Goal: Task Accomplishment & Management: Manage account settings

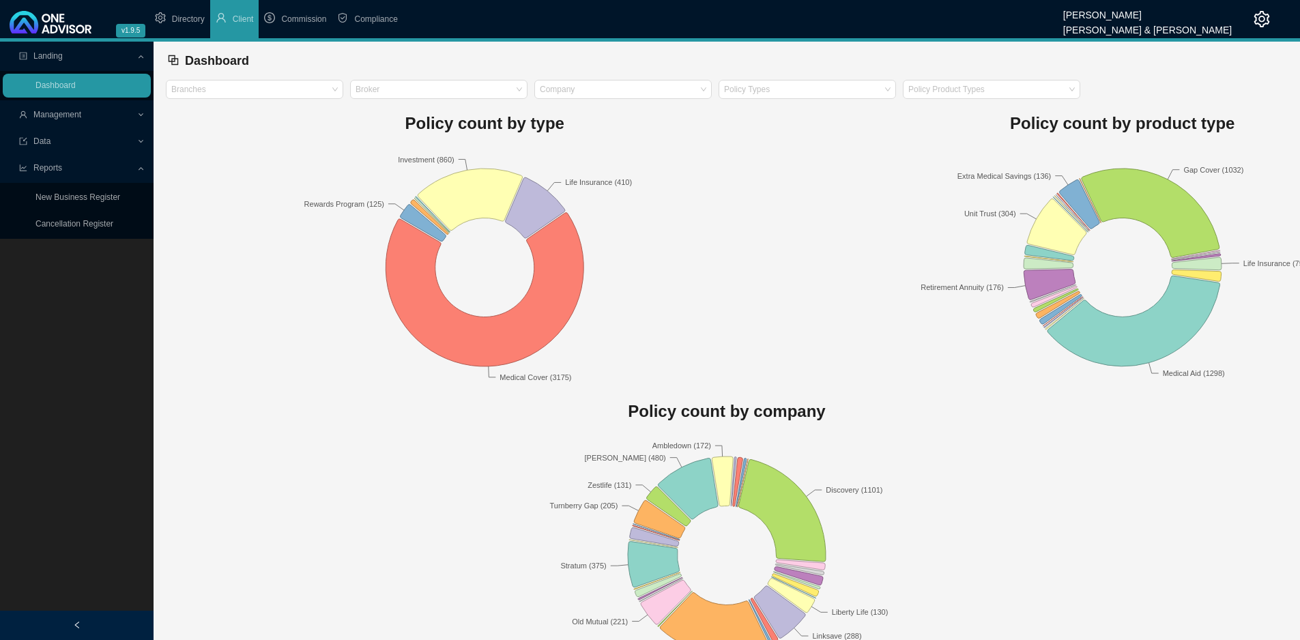
click at [64, 113] on span "Management" at bounding box center [57, 115] width 48 height 10
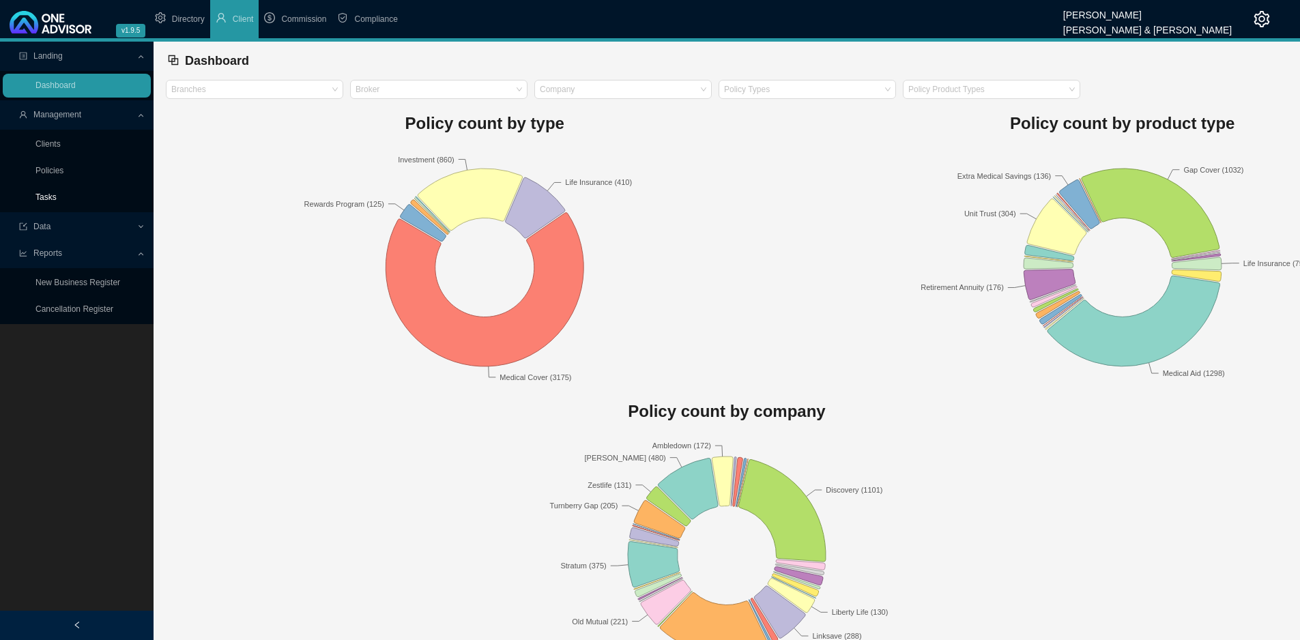
click at [57, 194] on link "Tasks" at bounding box center [45, 197] width 21 height 10
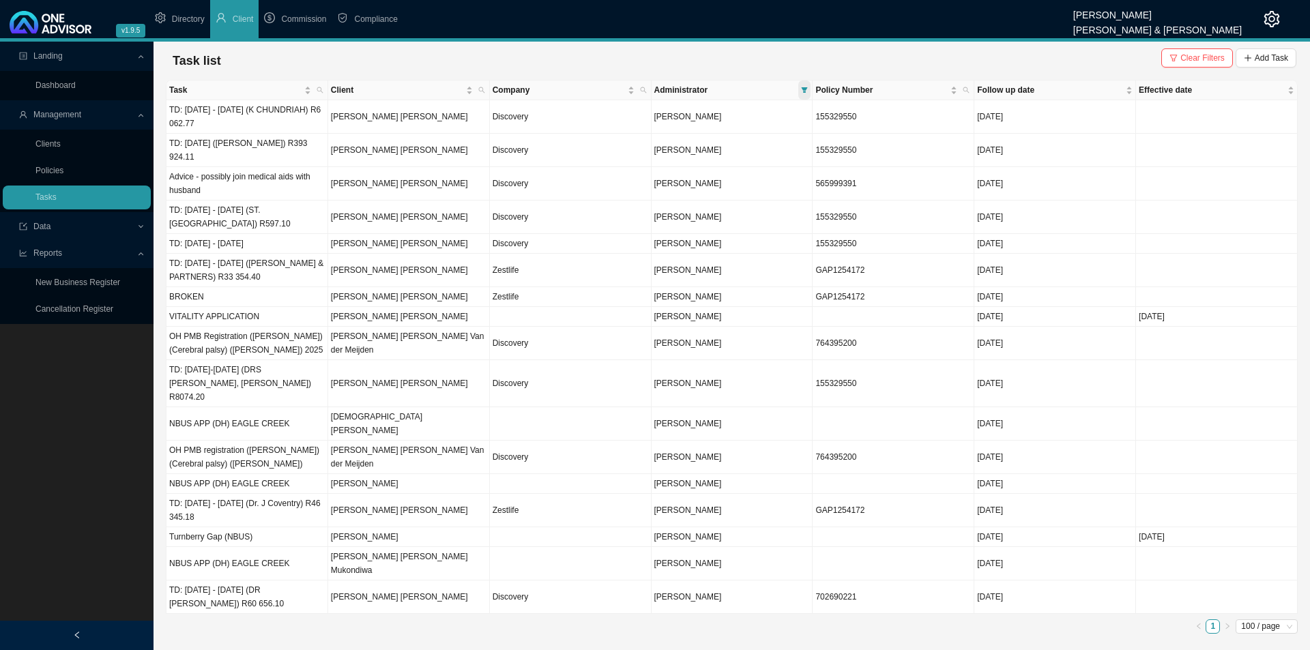
click at [804, 87] on icon "filter" at bounding box center [804, 90] width 7 height 7
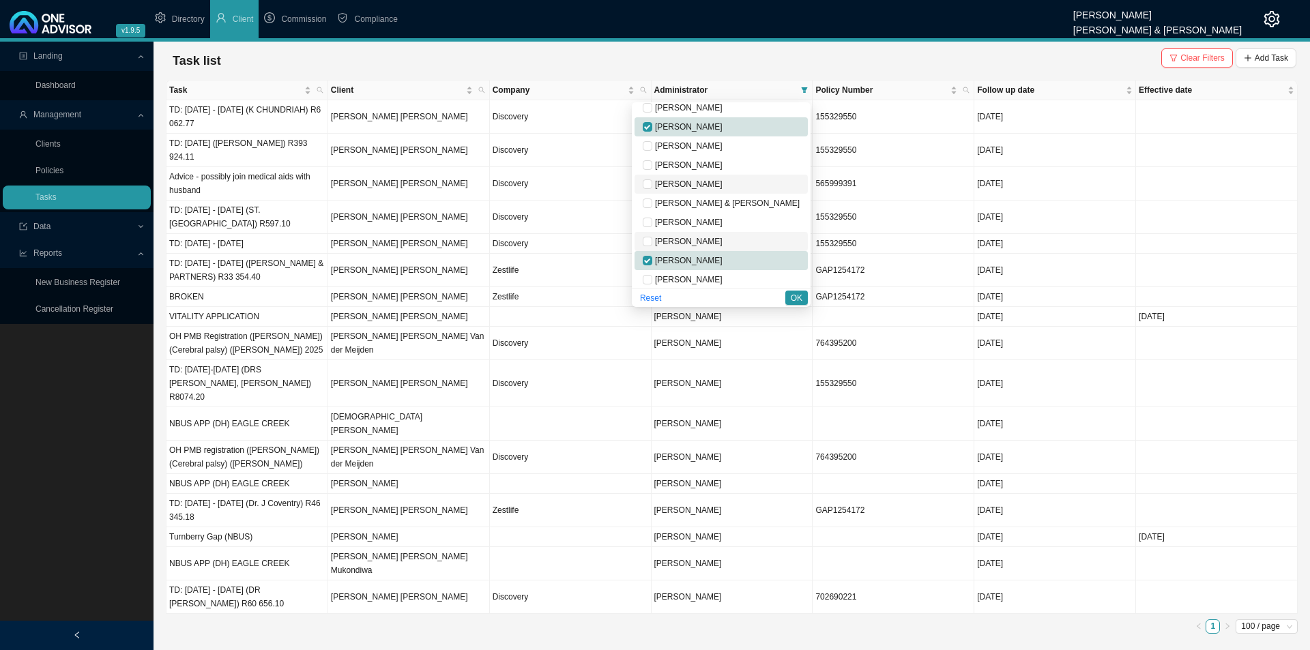
scroll to position [68, 0]
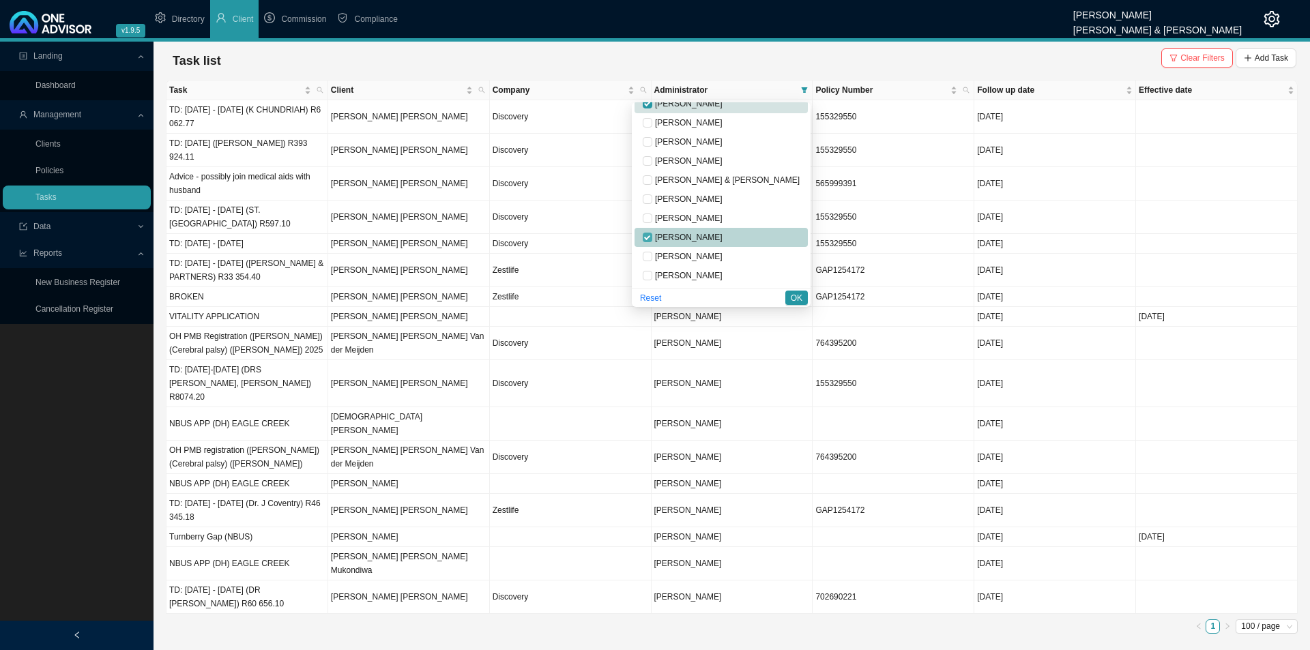
click at [652, 237] on input "checkbox" at bounding box center [648, 238] width 10 height 10
checkbox input "false"
click at [790, 298] on button "OK" at bounding box center [797, 298] width 23 height 14
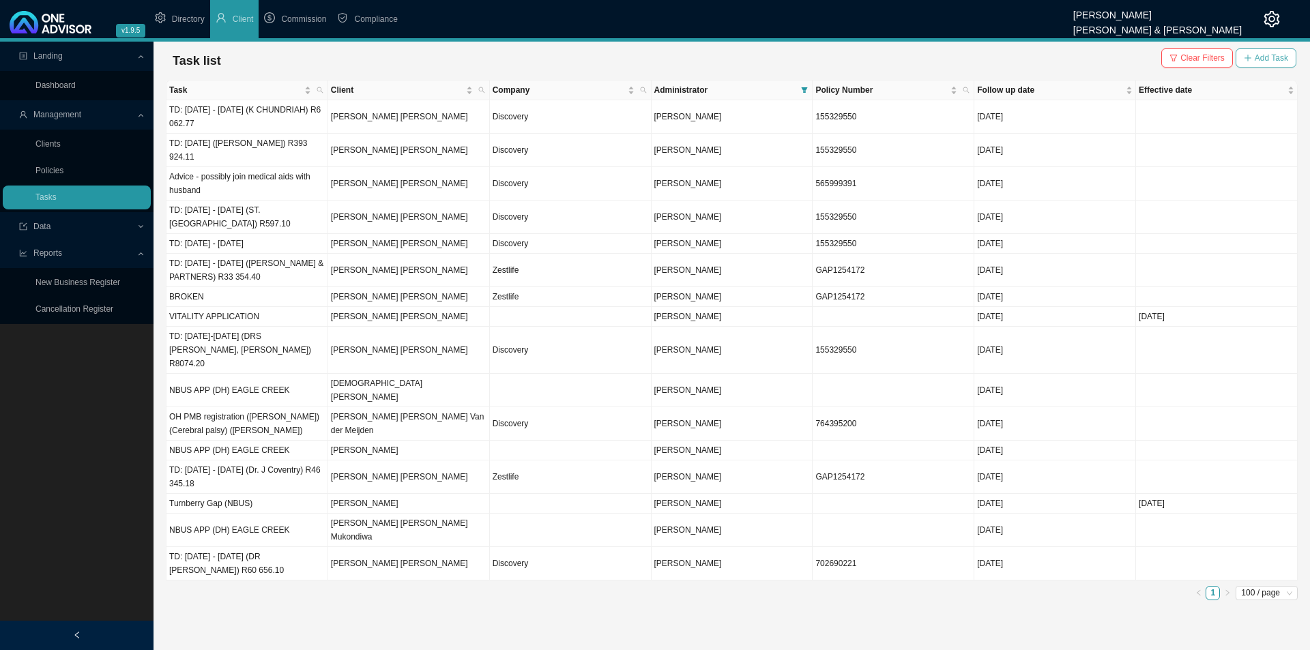
click at [1280, 53] on span "Add Task" at bounding box center [1271, 58] width 33 height 14
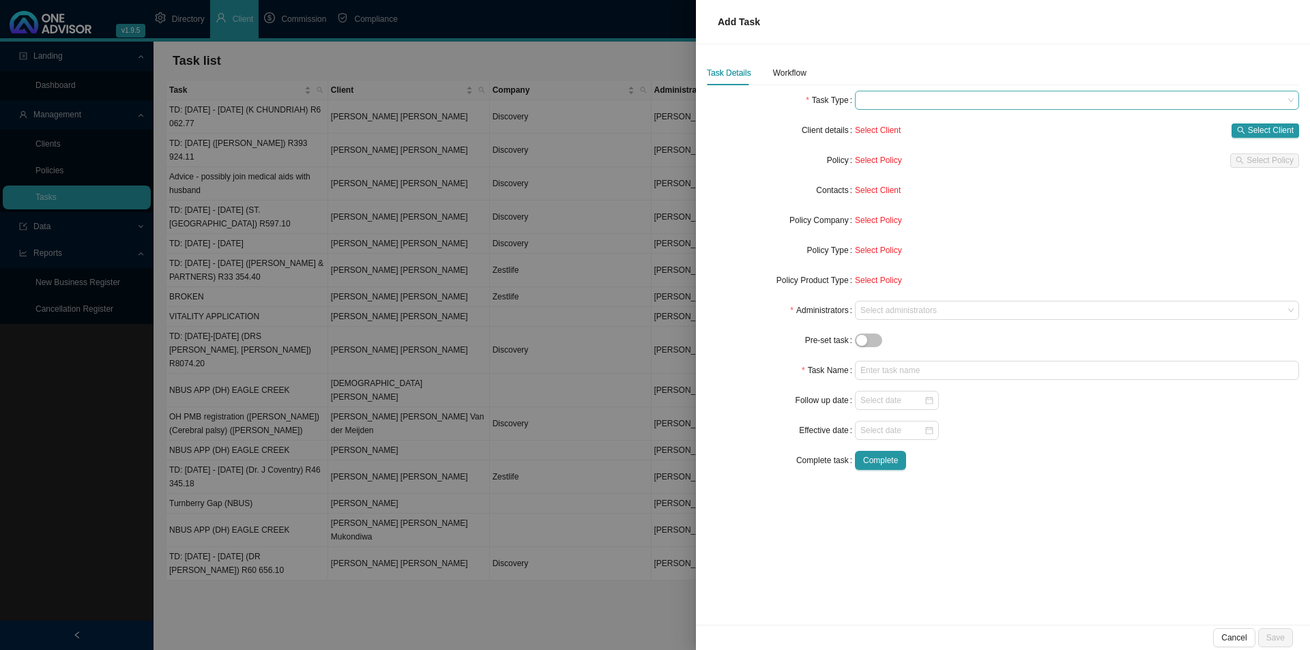
click at [931, 94] on span at bounding box center [1077, 100] width 433 height 18
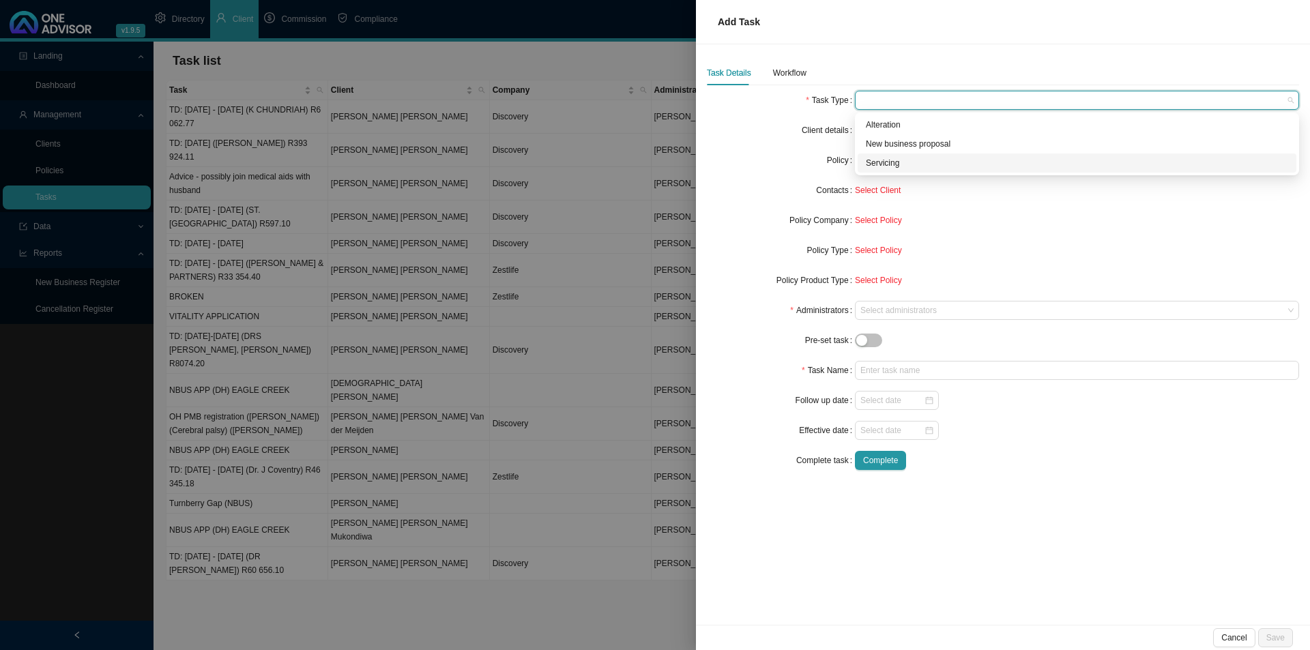
click at [884, 162] on div "Servicing" at bounding box center [1077, 163] width 422 height 14
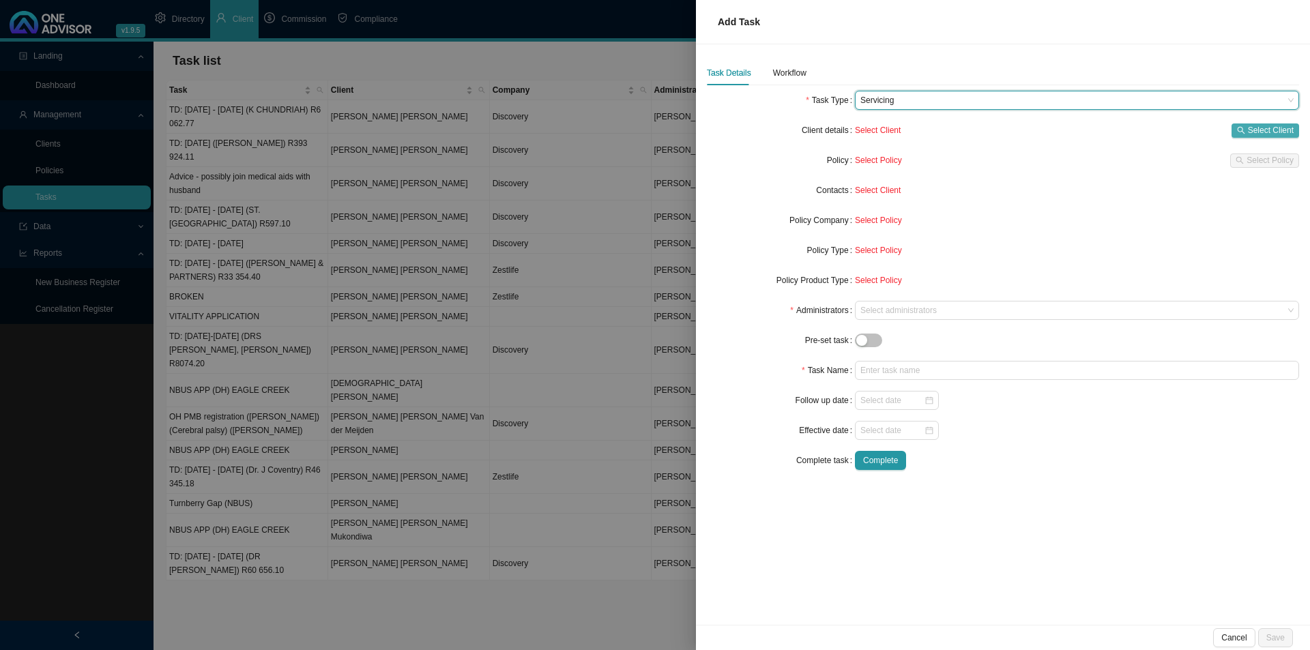
click at [1289, 132] on span "Select Client" at bounding box center [1271, 131] width 46 height 14
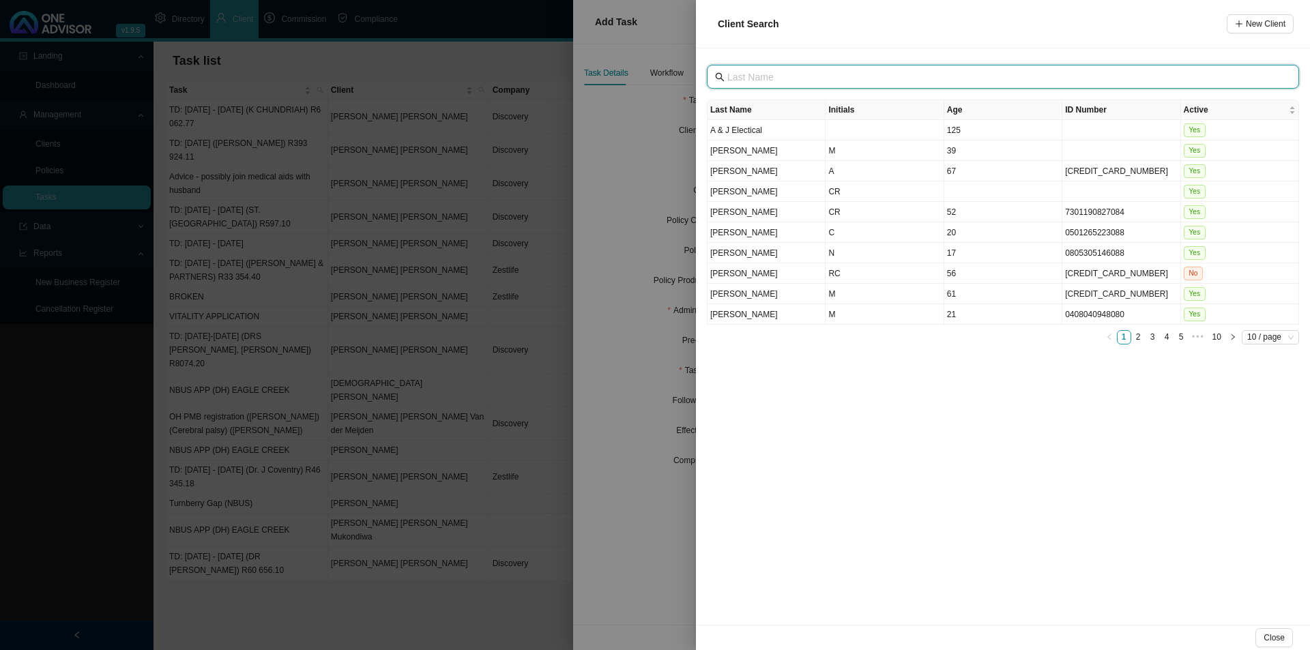
click at [809, 70] on input "text" at bounding box center [1005, 77] width 554 height 15
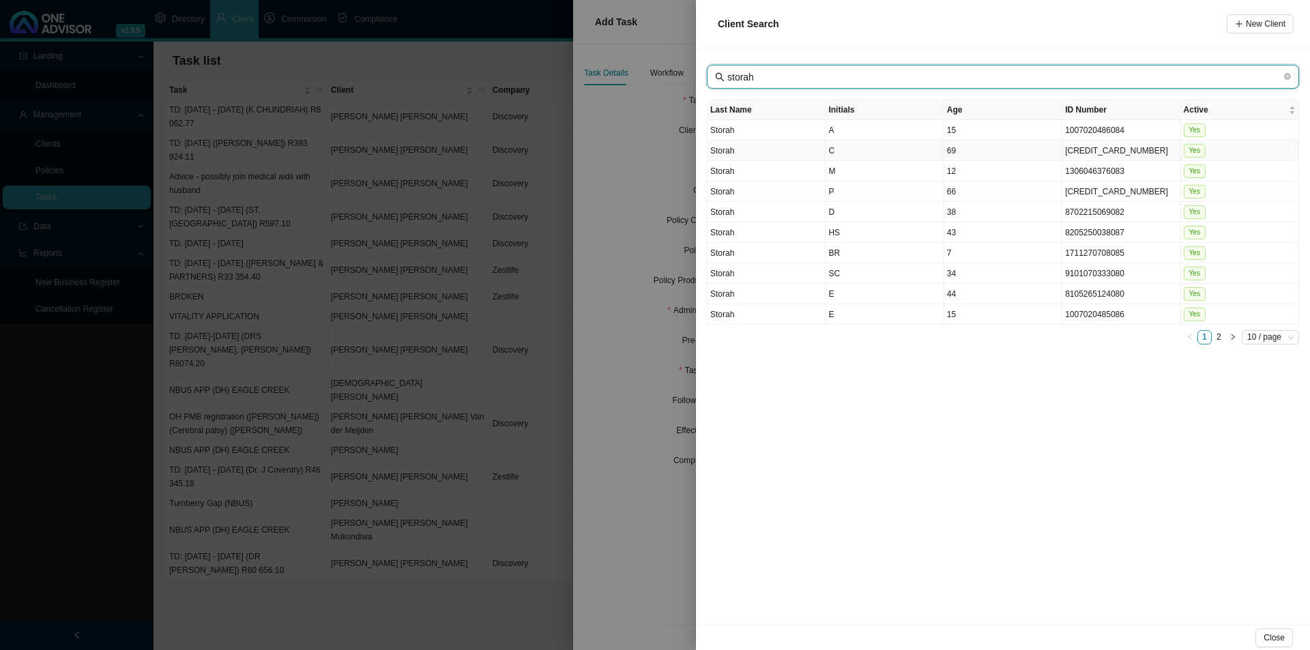
type input "storah"
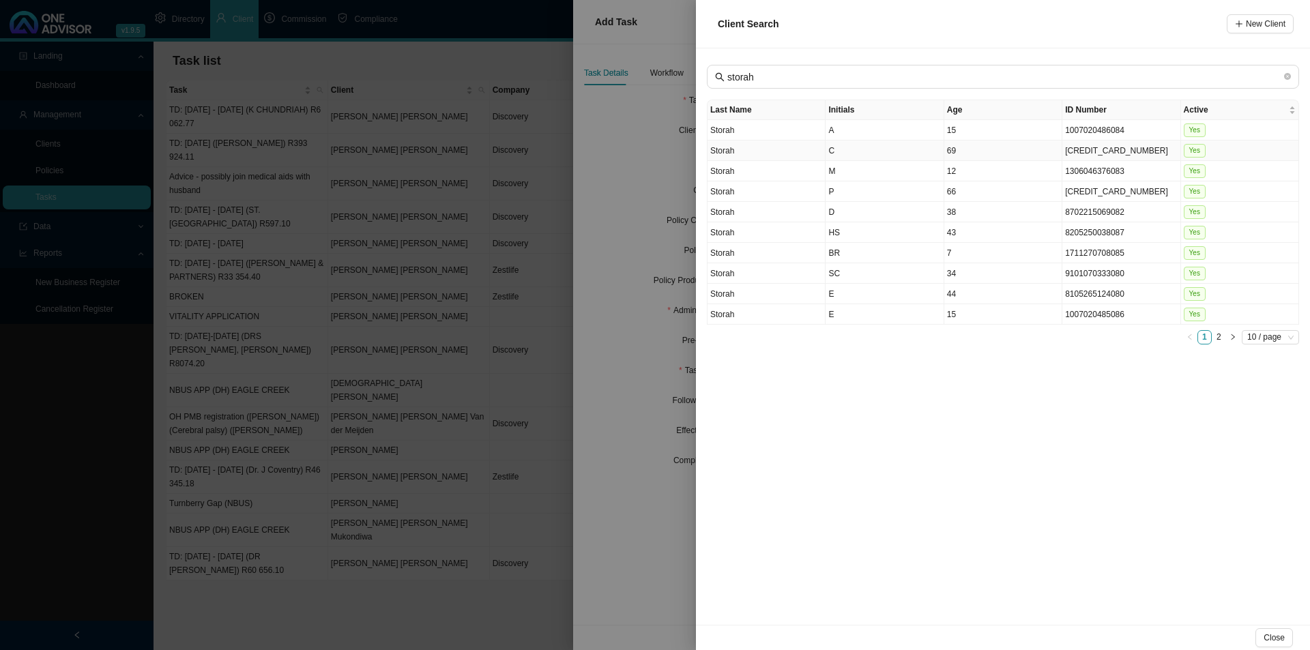
click at [790, 149] on td "Storah" at bounding box center [767, 151] width 118 height 20
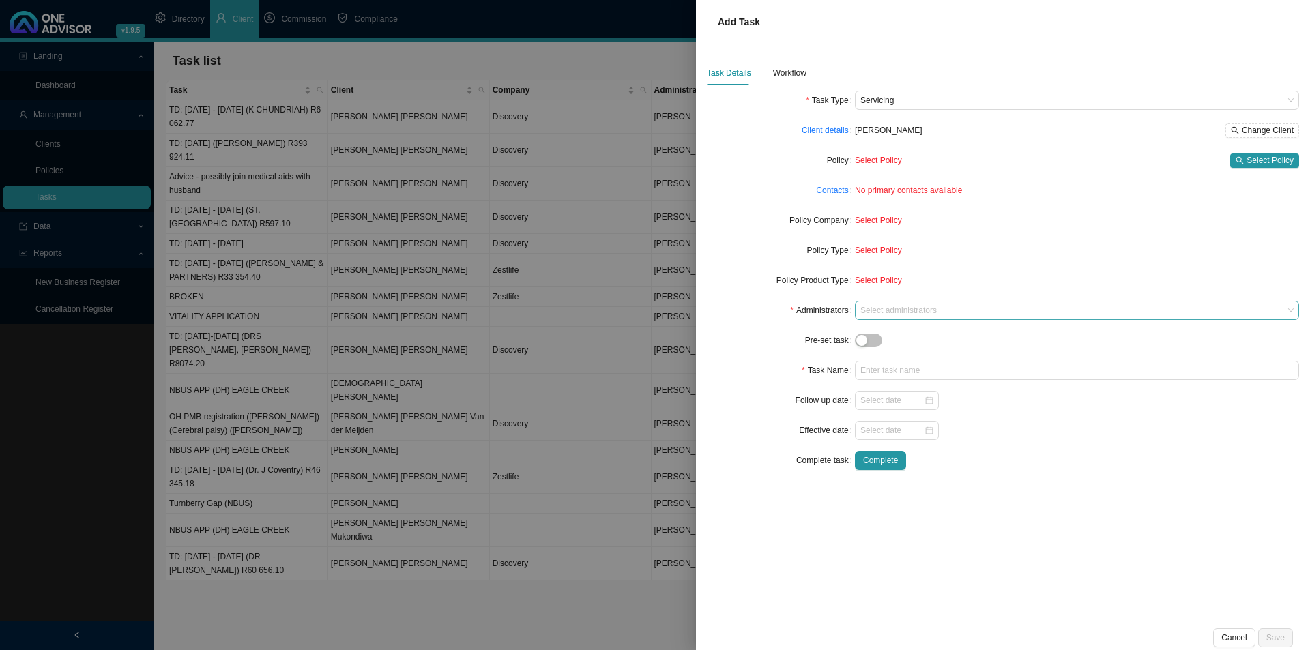
click at [884, 303] on div "Select administrators" at bounding box center [1077, 310] width 444 height 19
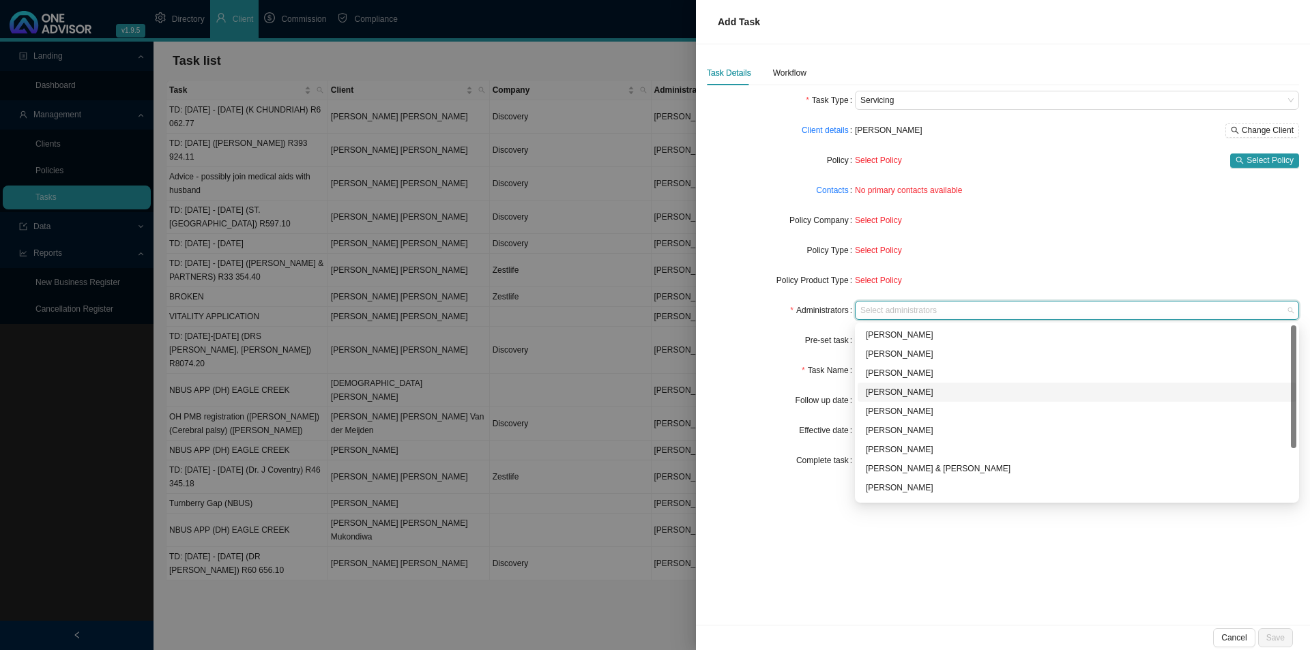
click at [893, 390] on div "[PERSON_NAME]" at bounding box center [1077, 393] width 422 height 14
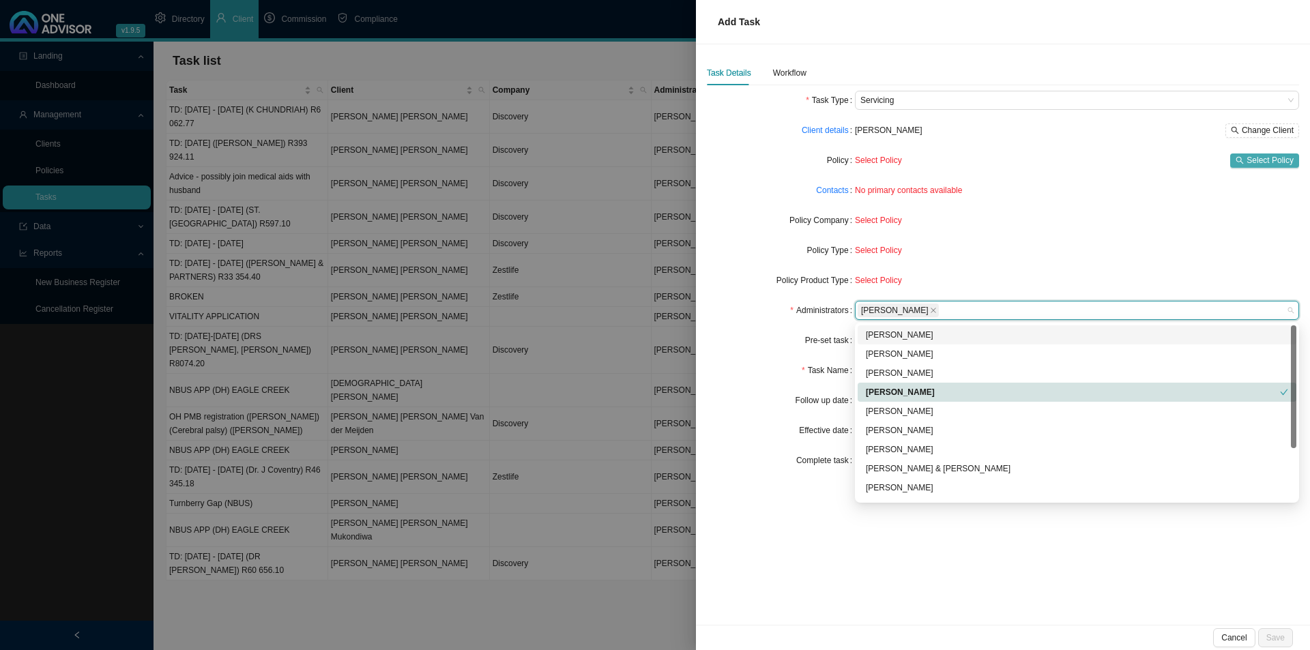
click at [1275, 164] on span "Select Policy" at bounding box center [1270, 161] width 47 height 14
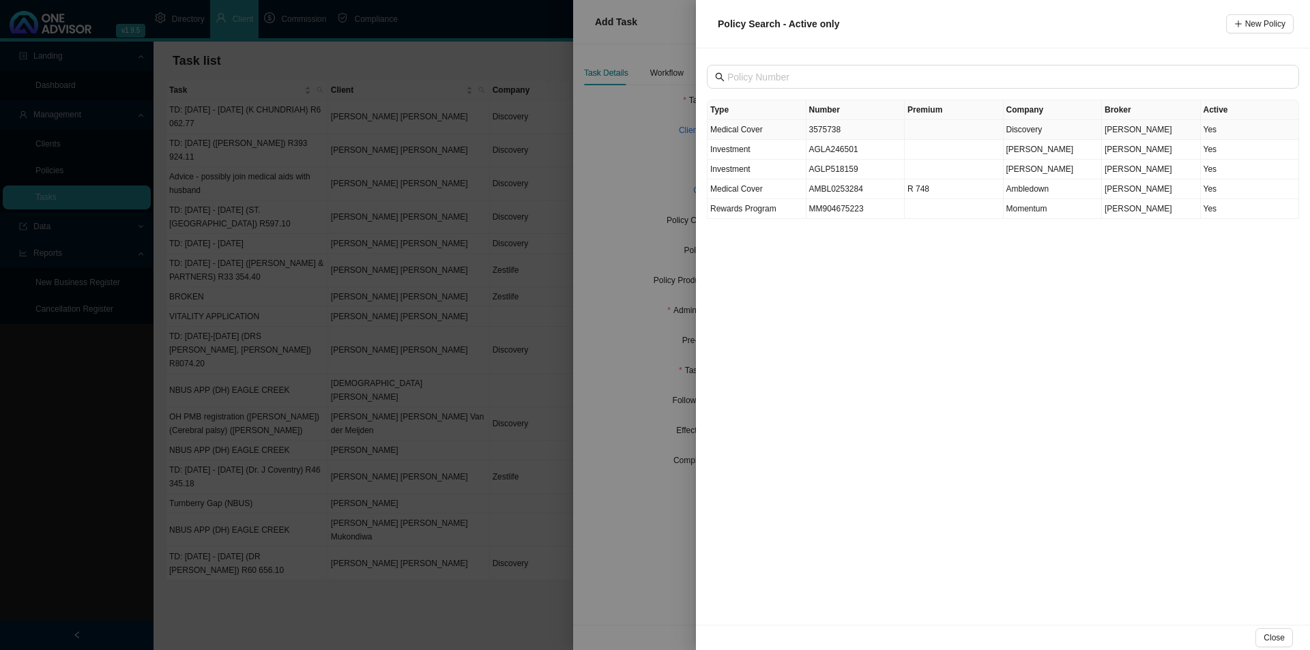
click at [781, 135] on td "Medical Cover" at bounding box center [757, 130] width 99 height 20
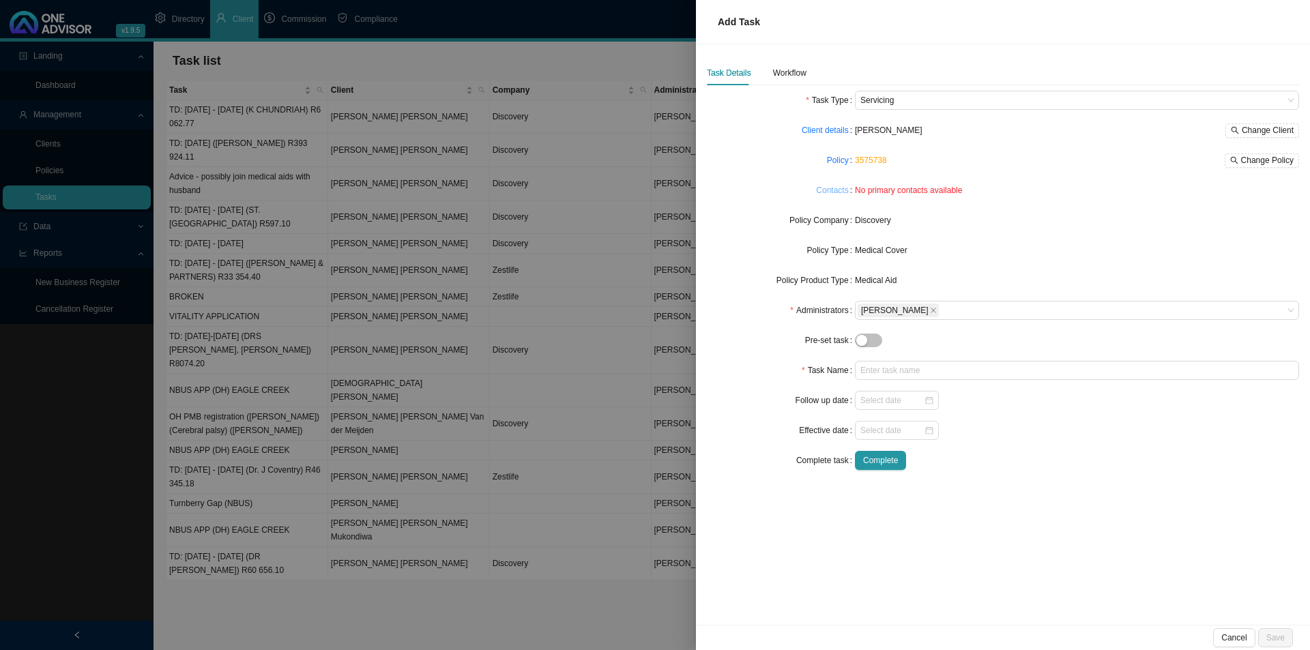
click at [845, 192] on link "Contacts" at bounding box center [832, 191] width 32 height 14
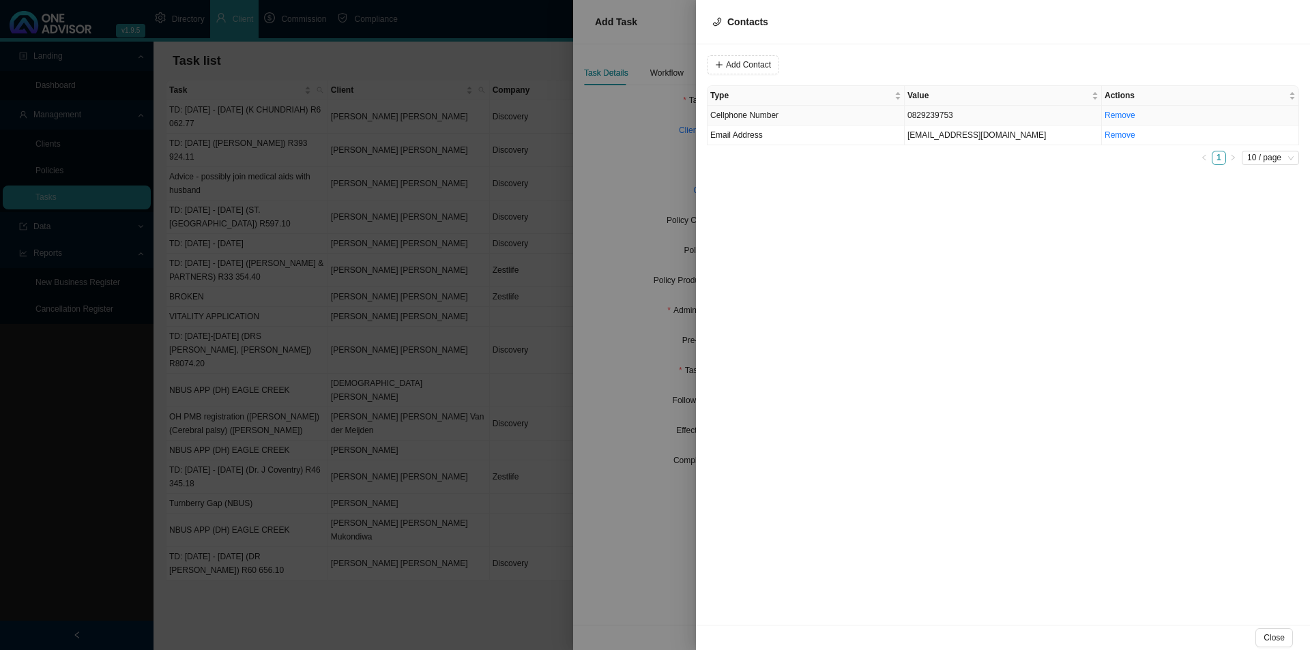
click at [953, 118] on td "0829239753" at bounding box center [1003, 116] width 197 height 20
click at [911, 70] on span "Cellphone Number" at bounding box center [927, 65] width 91 height 18
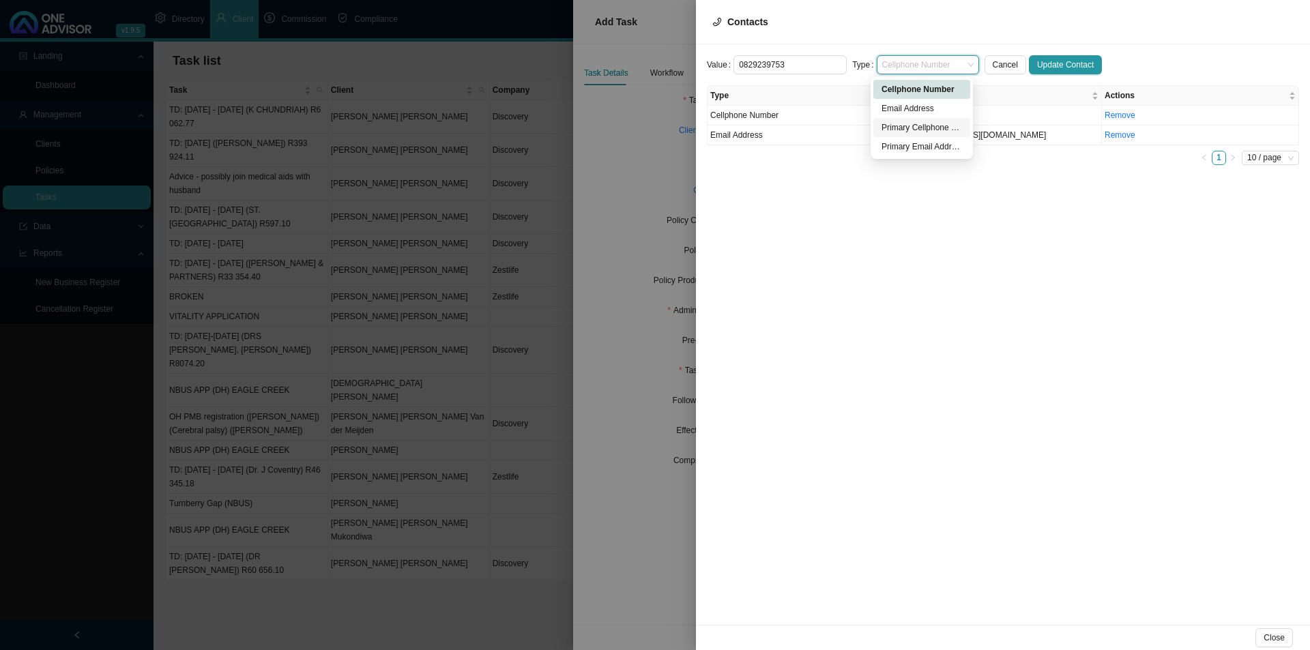
click at [911, 121] on div "Primary Cellphone Number" at bounding box center [922, 128] width 81 height 14
click at [1065, 67] on span "Update Contact" at bounding box center [1065, 65] width 57 height 14
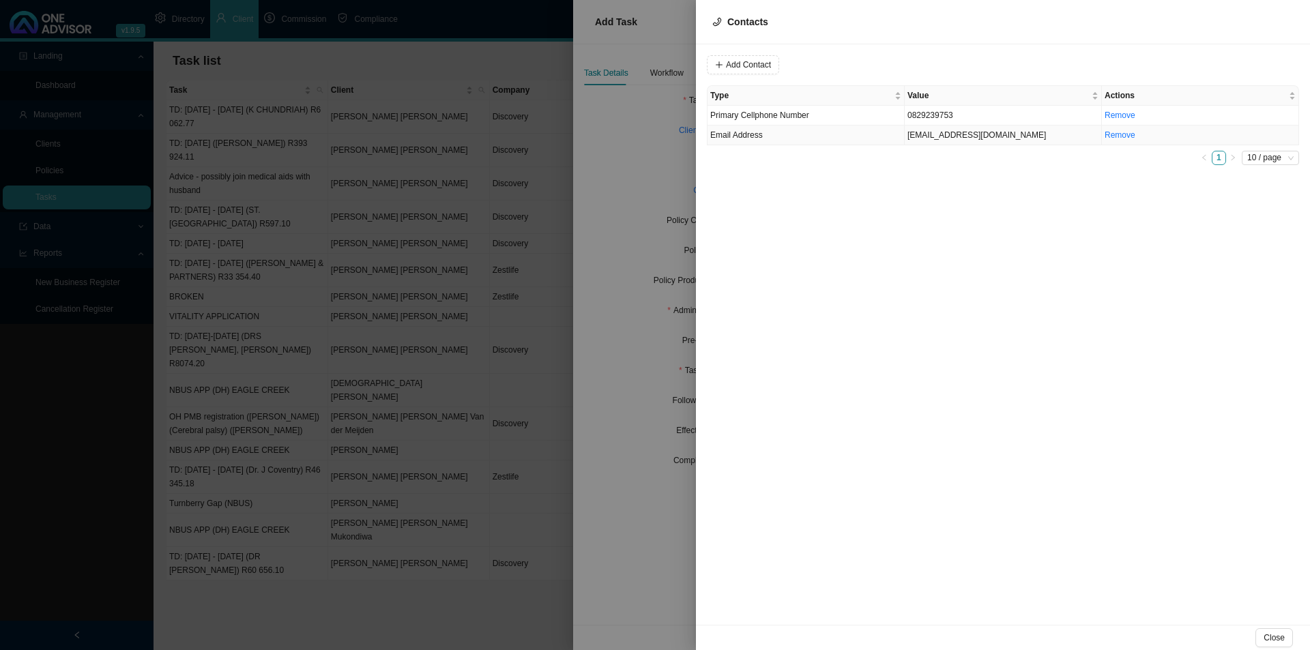
click at [829, 136] on td "Email Address" at bounding box center [806, 136] width 197 height 20
click at [896, 61] on span "Email Address" at bounding box center [927, 65] width 91 height 18
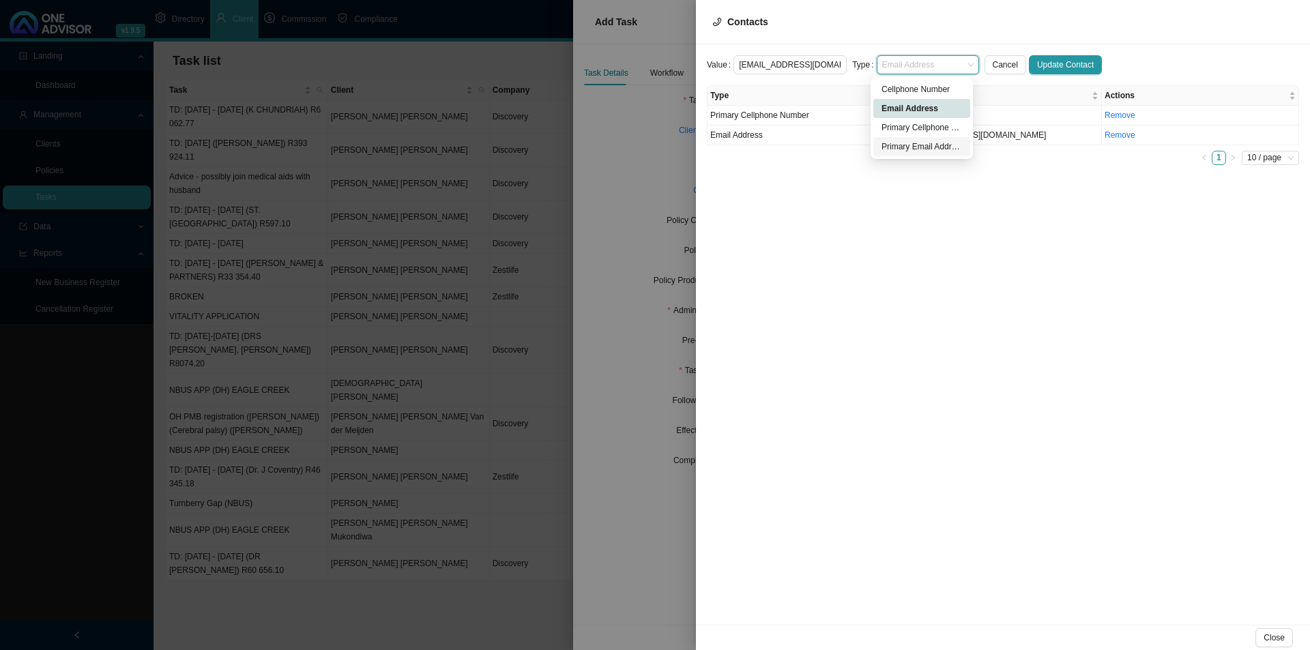
click at [910, 148] on div "Primary Email Address" at bounding box center [922, 147] width 81 height 14
click at [1067, 61] on span "Update Contact" at bounding box center [1065, 65] width 57 height 14
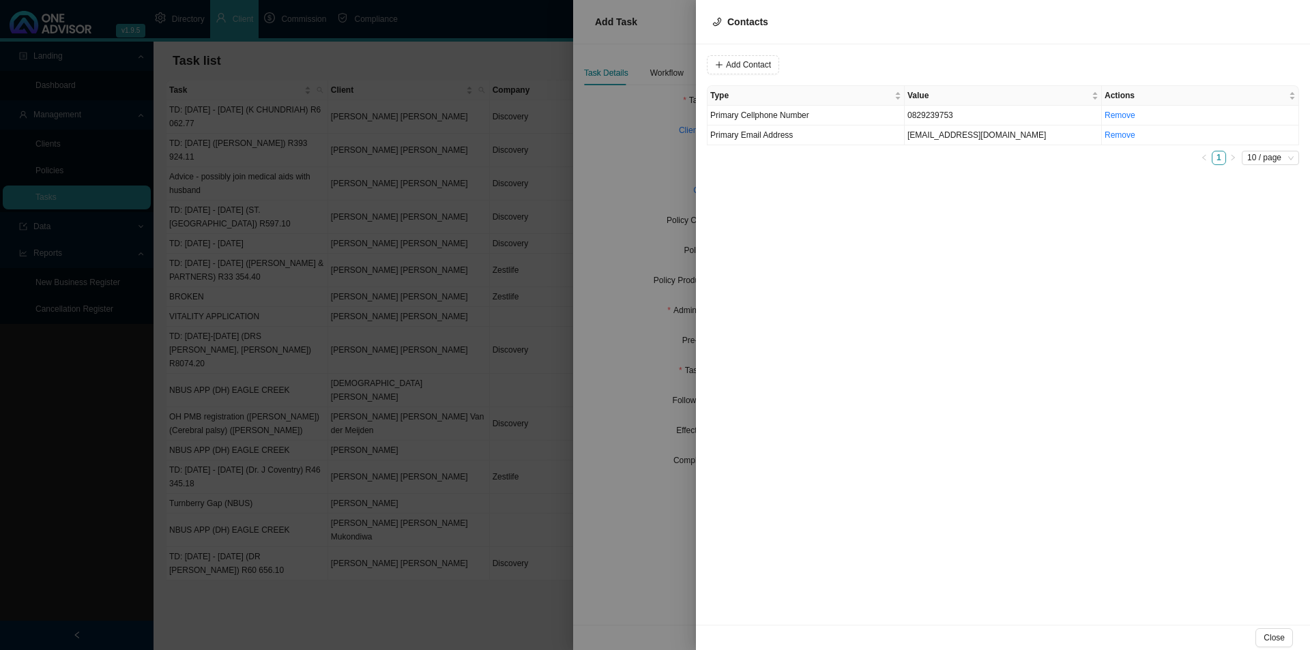
click at [631, 432] on div at bounding box center [655, 325] width 1310 height 650
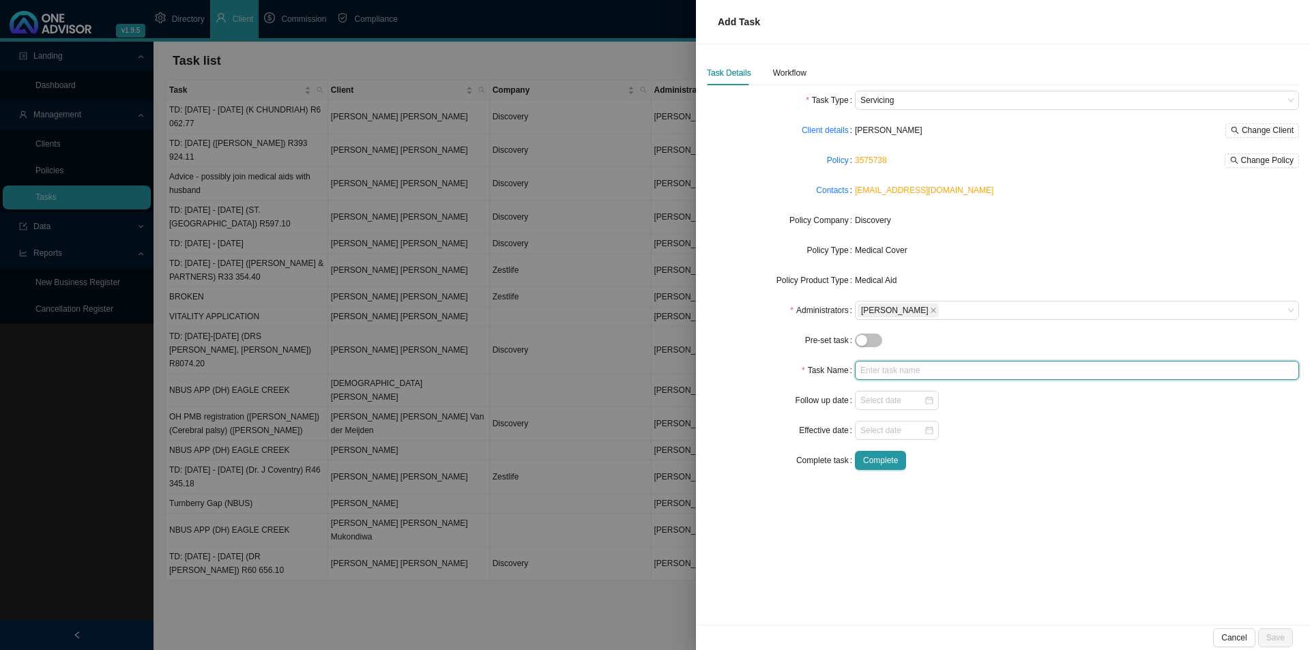
click at [875, 364] on input "text" at bounding box center [1077, 370] width 444 height 19
click at [876, 392] on div at bounding box center [897, 400] width 84 height 19
type input "TD: [DATE] (MIDSTREAM MEDICLINIC CASUALTY) R1992.49"
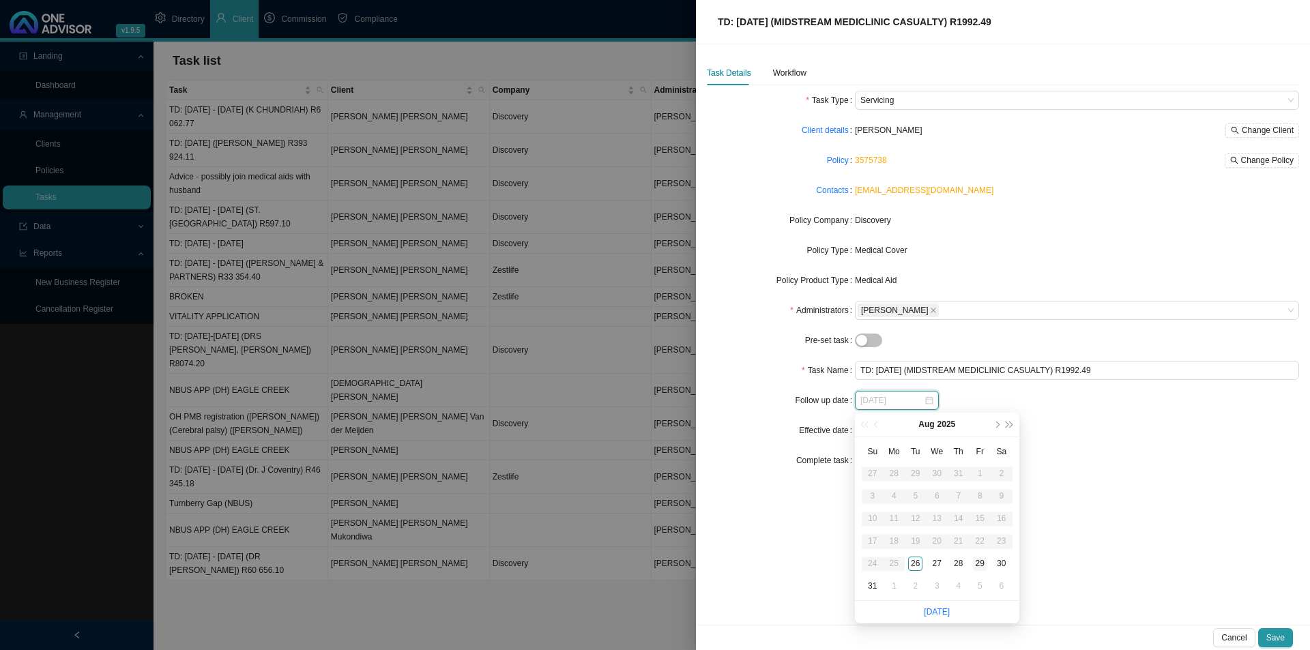
type input "[DATE]"
click at [981, 570] on div "29" at bounding box center [980, 564] width 14 height 14
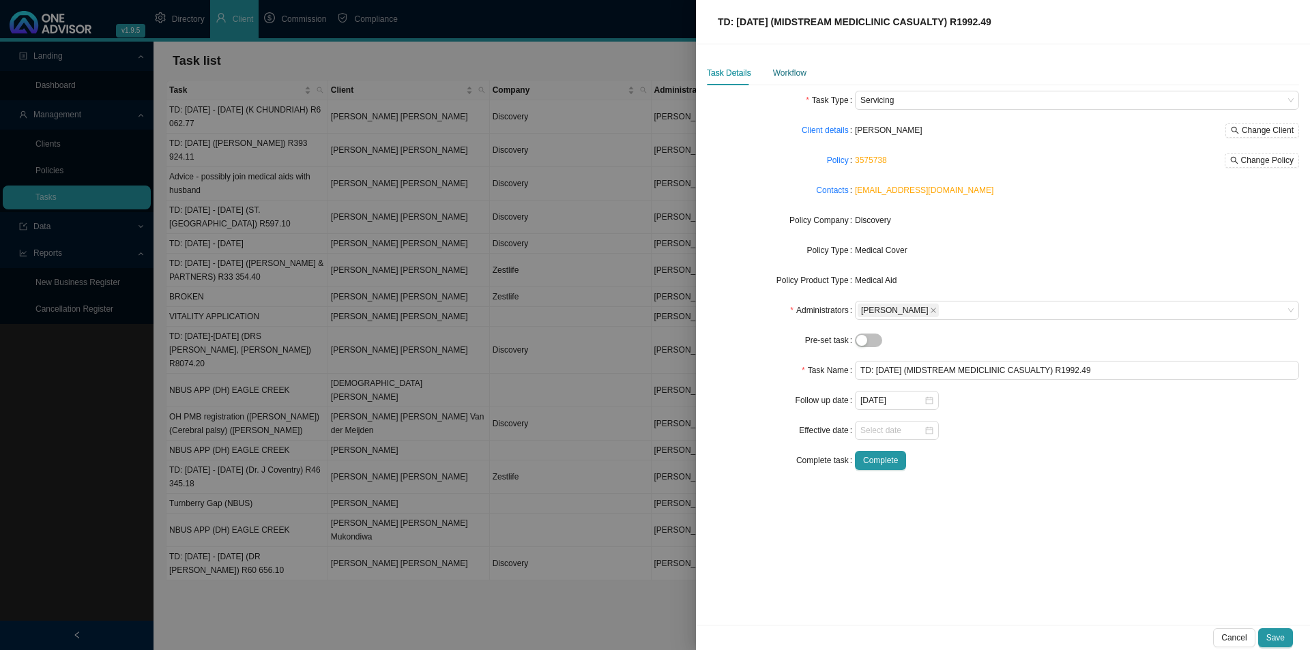
click at [793, 68] on div "Workflow" at bounding box center [789, 73] width 33 height 14
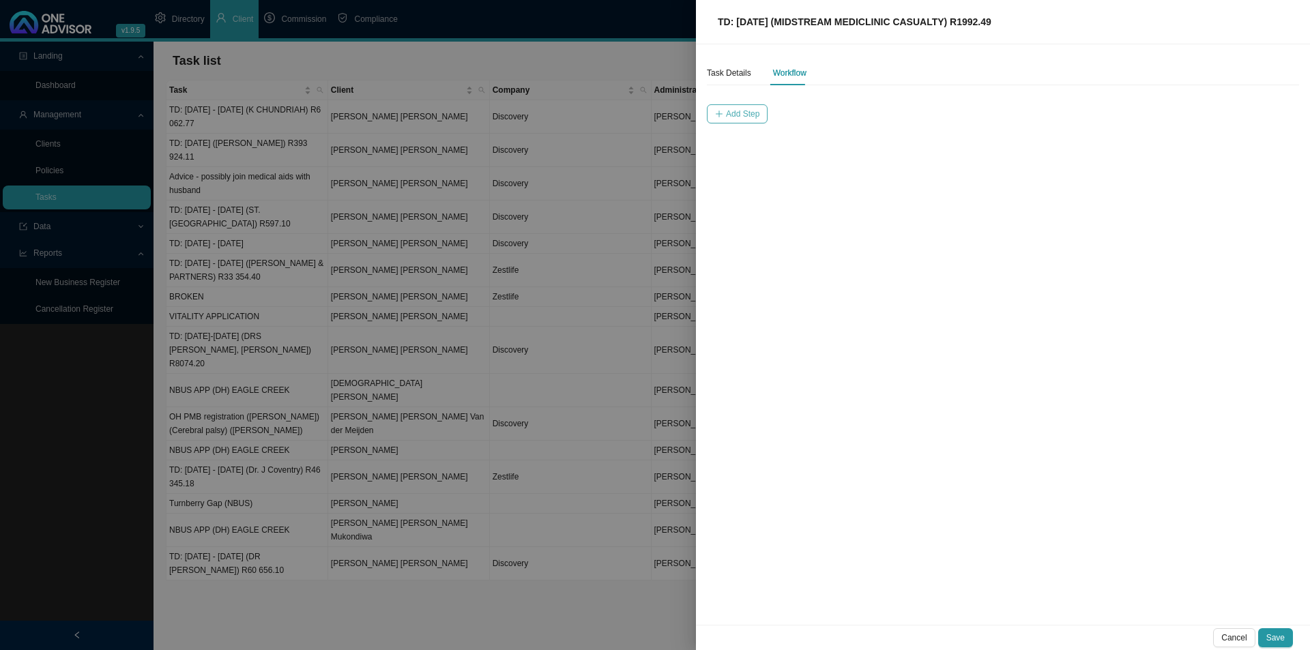
click at [733, 120] on span "Add Step" at bounding box center [742, 114] width 33 height 14
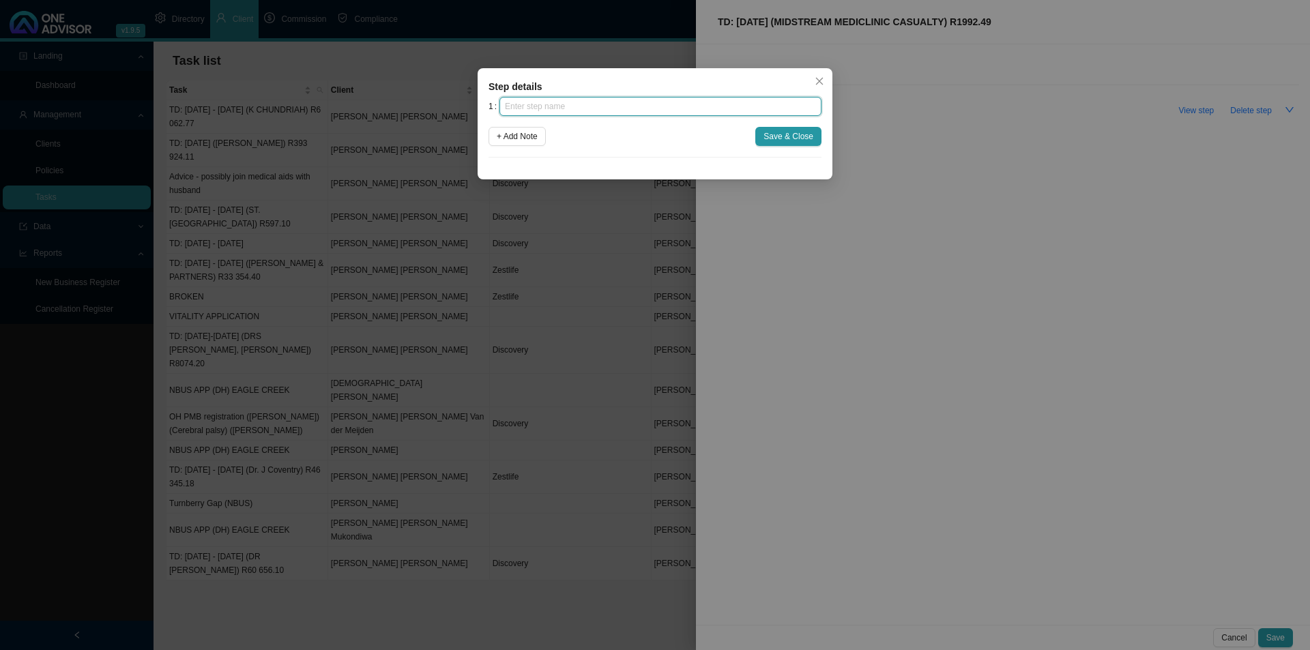
click at [609, 108] on input "text" at bounding box center [661, 106] width 322 height 19
type input "Investigation"
click at [513, 127] on button "+ Add Note" at bounding box center [517, 136] width 57 height 19
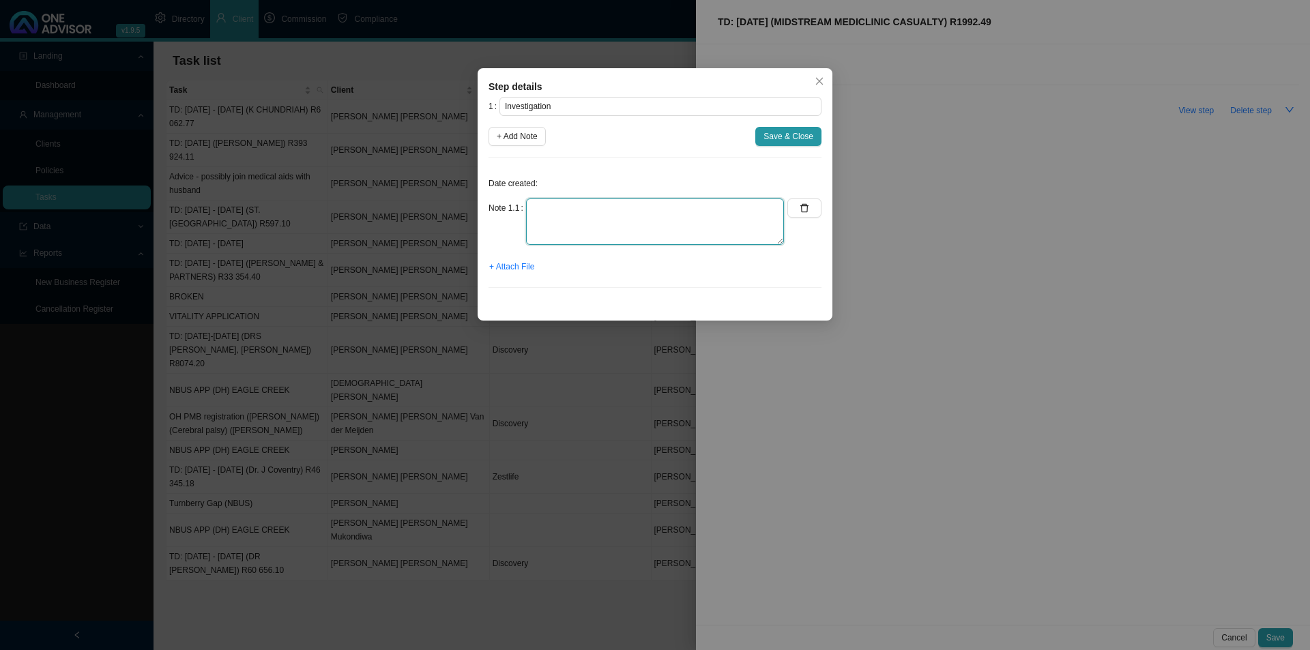
click at [562, 218] on textarea at bounding box center [655, 222] width 258 height 46
click at [526, 210] on textarea "ref: 114299264" at bounding box center [655, 222] width 258 height 46
click at [534, 208] on textarea "Ref: 114299264" at bounding box center [655, 222] width 258 height 46
type textarea "[PERSON_NAME] Ref: 114299264"
click at [774, 133] on span "Save & Close" at bounding box center [789, 137] width 50 height 14
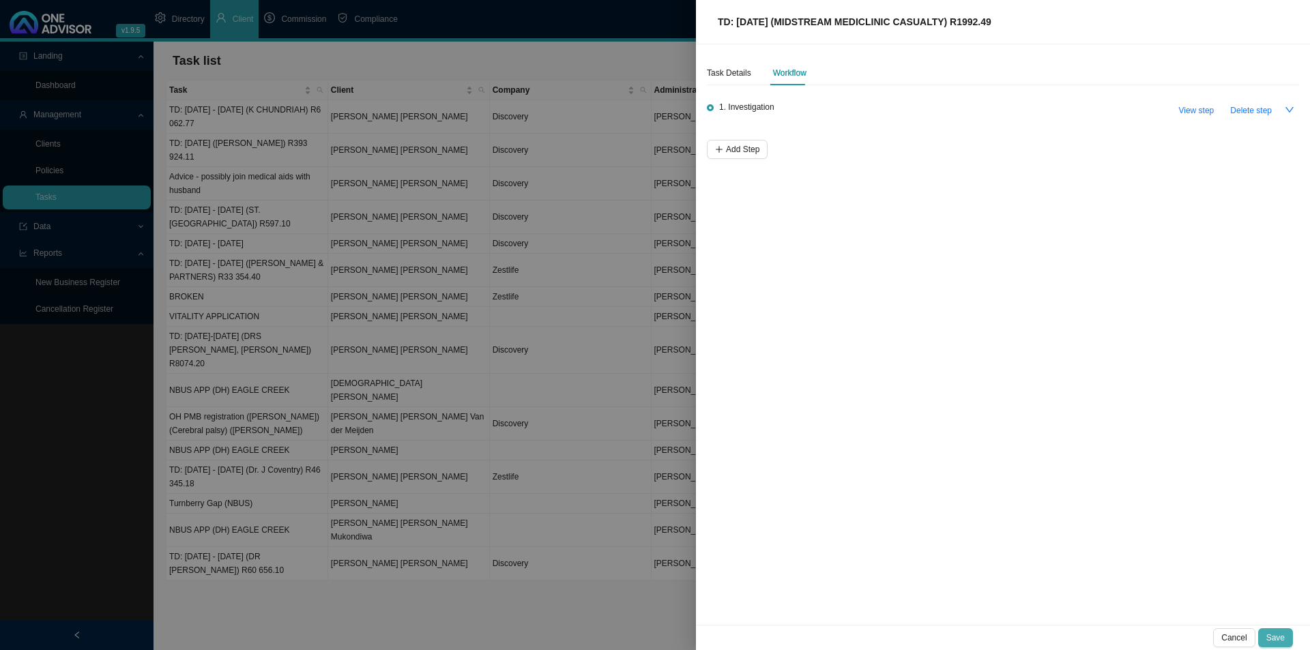
click at [1286, 633] on button "Save" at bounding box center [1276, 638] width 35 height 19
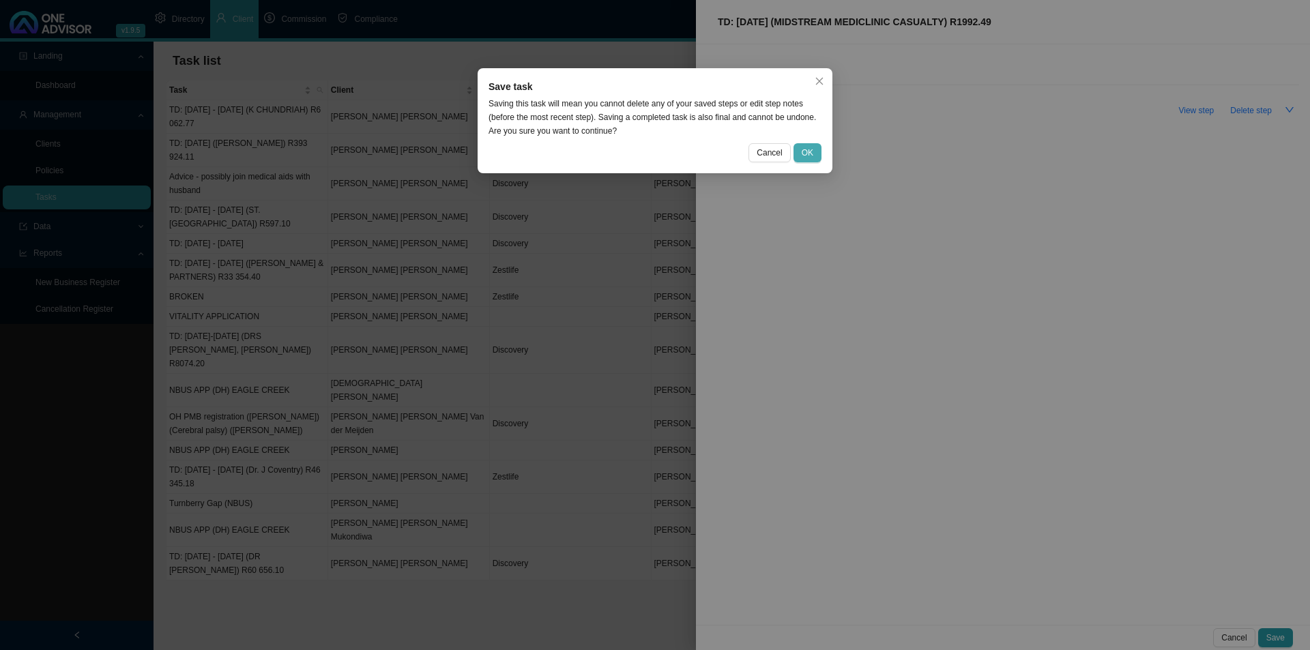
click at [802, 145] on button "OK" at bounding box center [808, 152] width 28 height 19
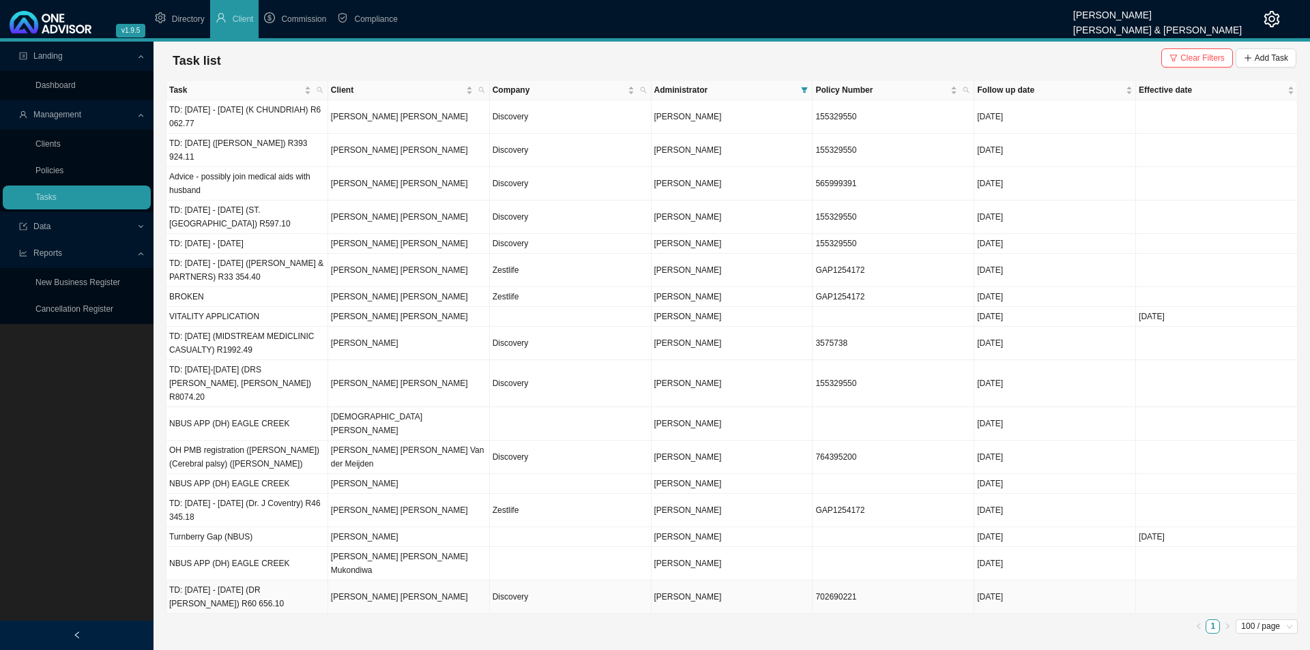
click at [277, 581] on td "TD: [DATE] - [DATE] (DR [PERSON_NAME]) R60 656.10" at bounding box center [248, 597] width 162 height 33
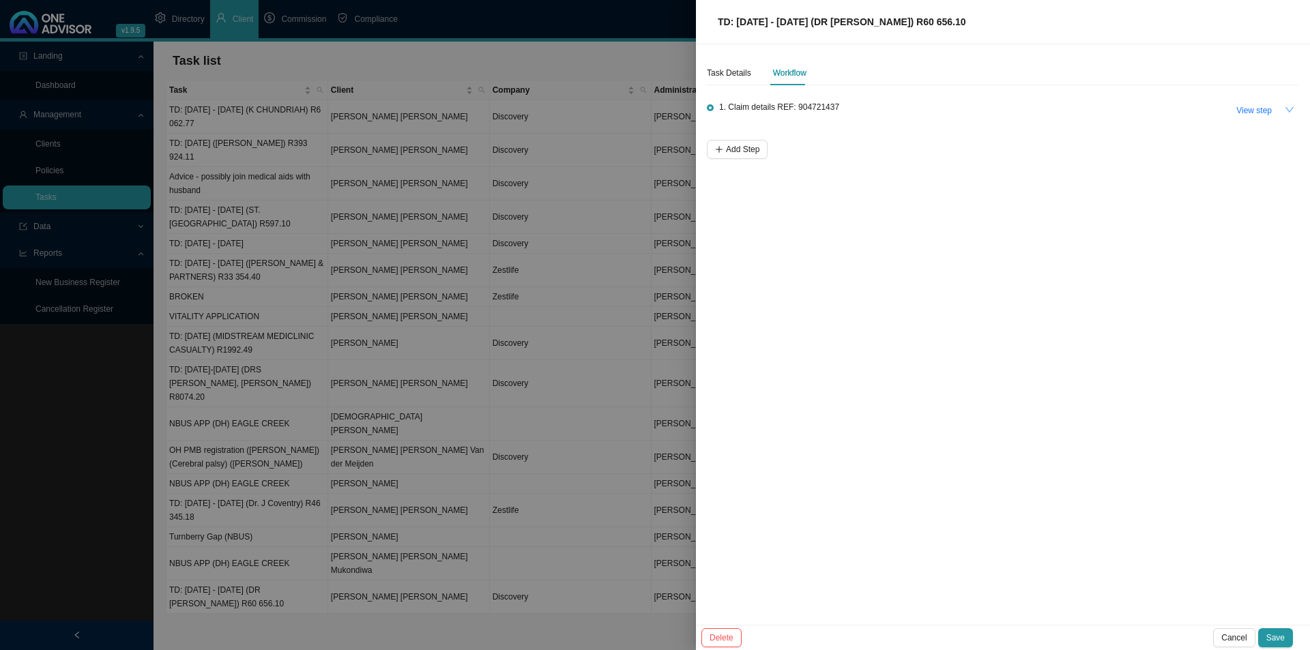
click at [1296, 111] on button "button" at bounding box center [1289, 109] width 19 height 19
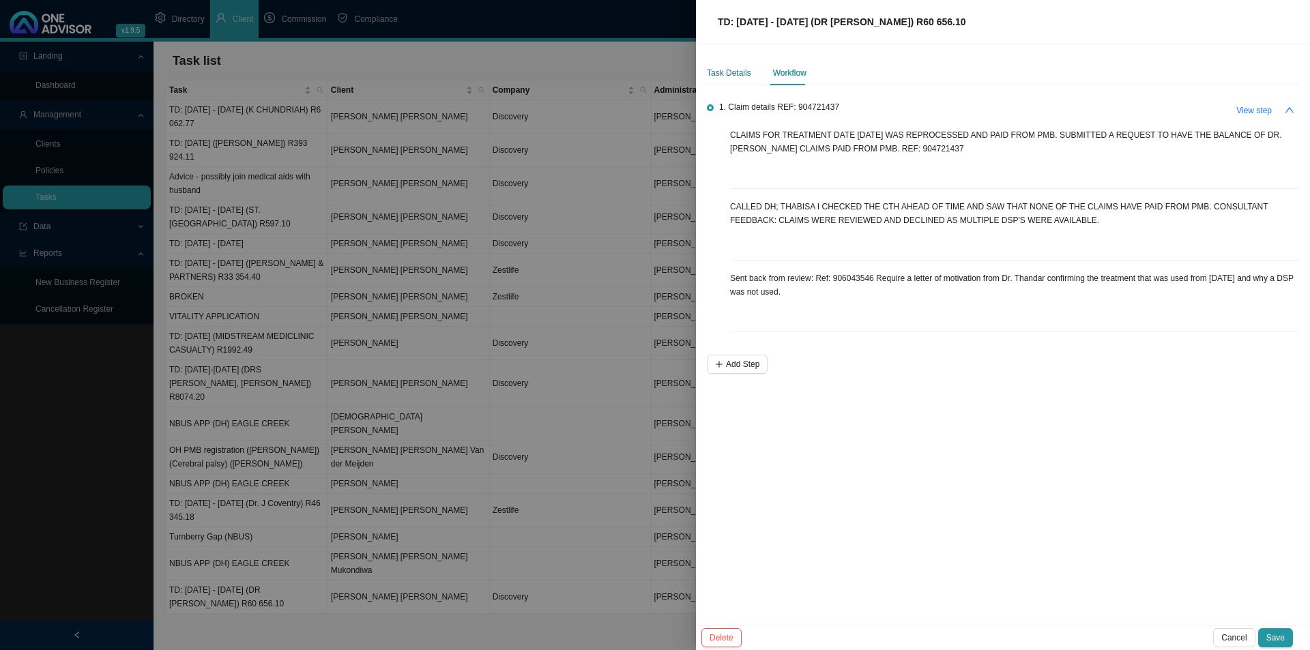
click at [720, 76] on div "Task Details" at bounding box center [729, 73] width 44 height 14
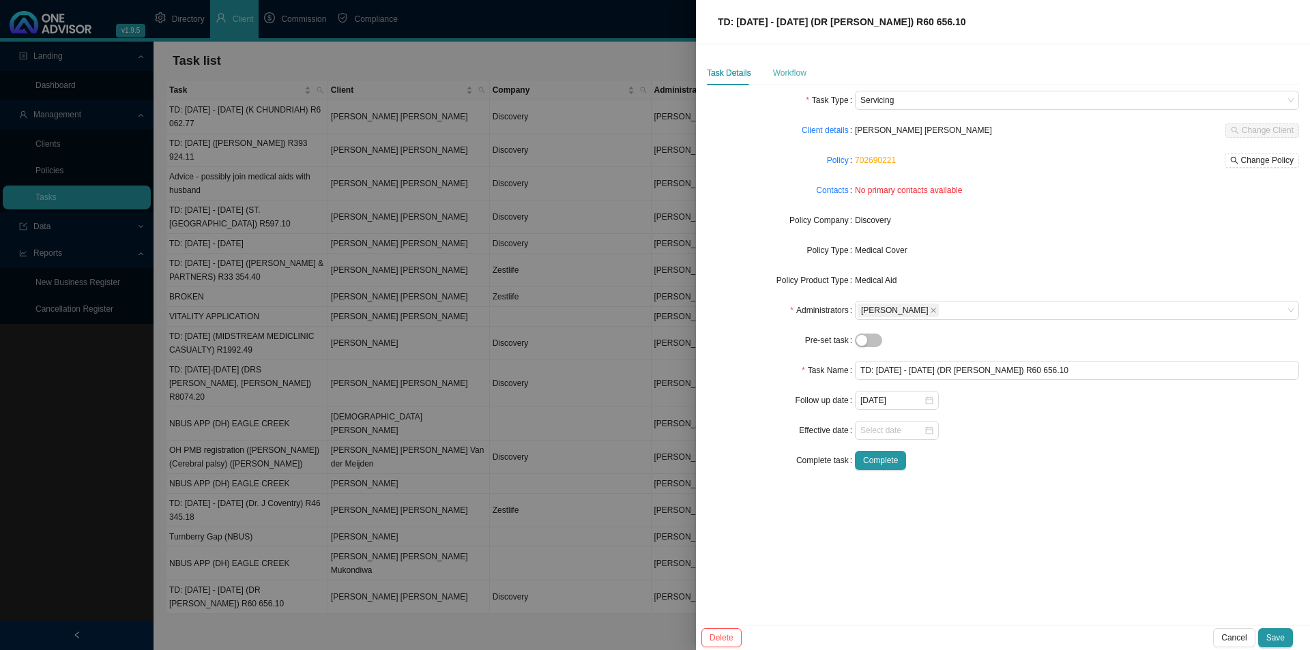
click at [791, 66] on div "Workflow" at bounding box center [789, 73] width 33 height 25
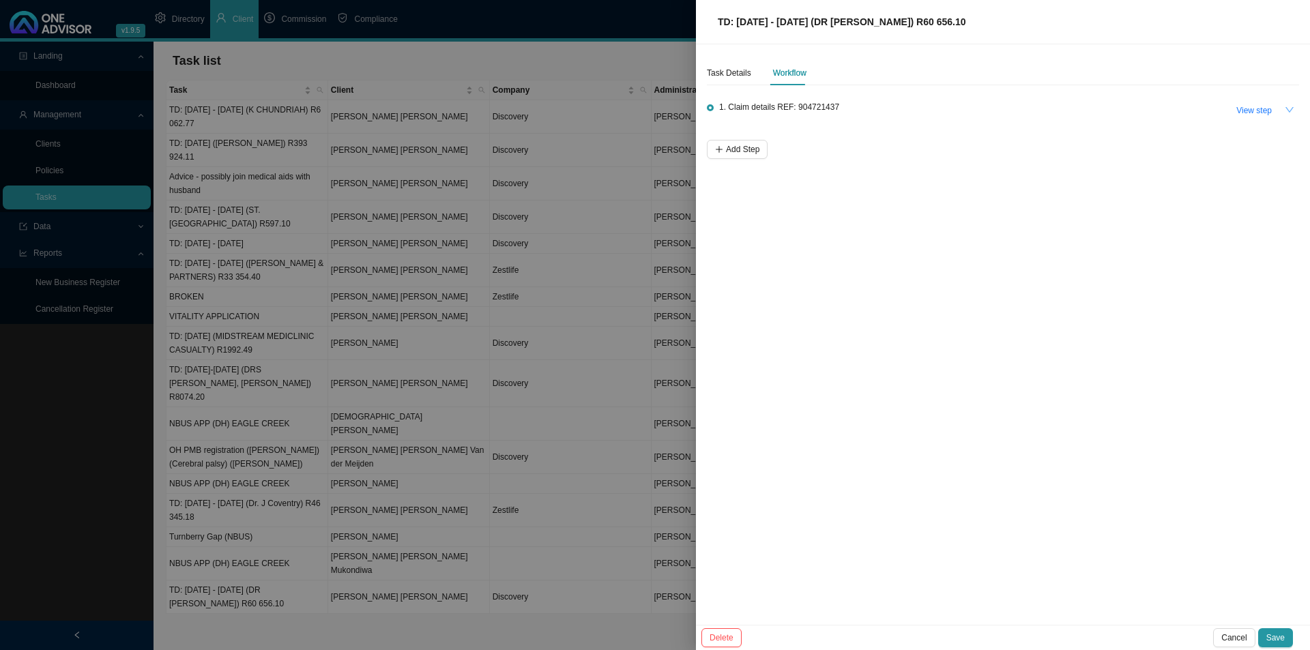
click at [1293, 113] on icon "down" at bounding box center [1290, 110] width 10 height 10
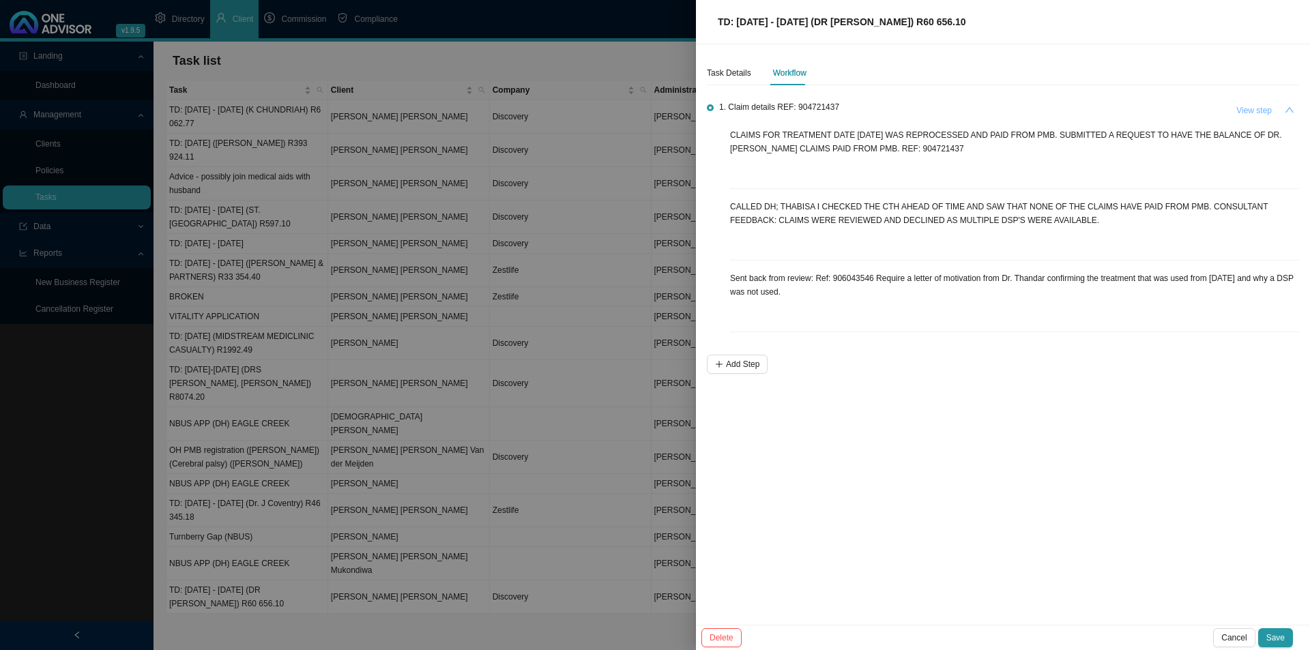
click at [1252, 108] on span "View step" at bounding box center [1254, 111] width 35 height 14
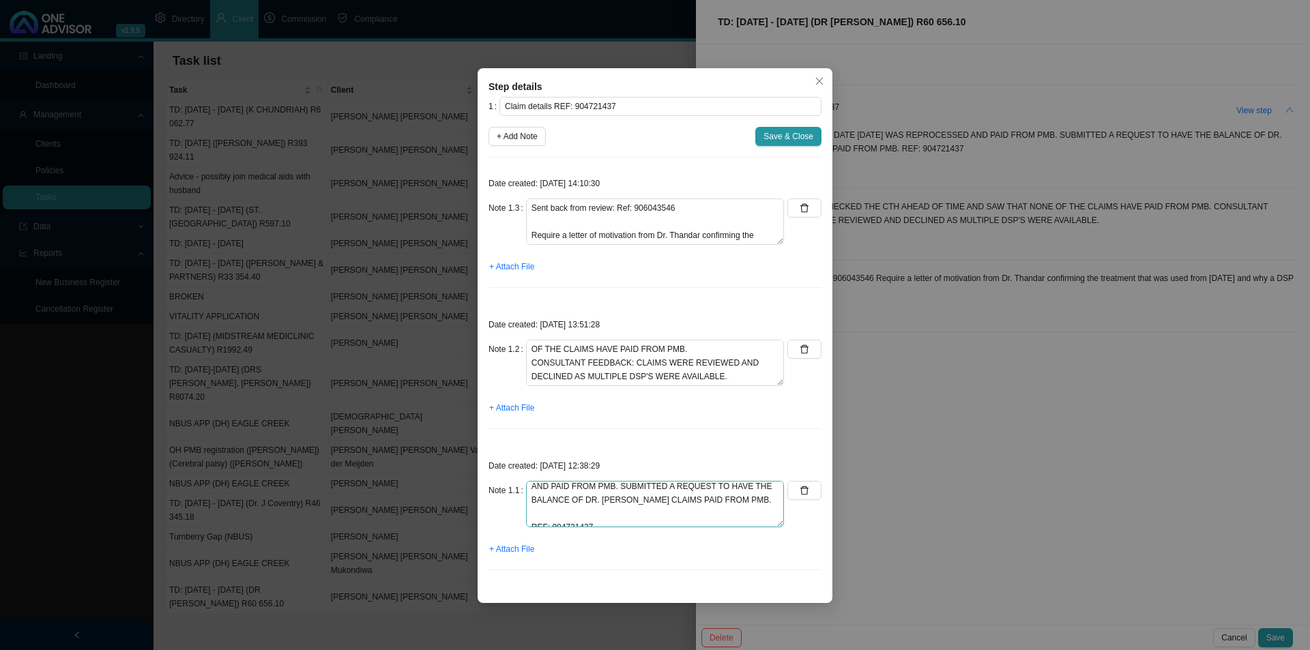
scroll to position [27, 0]
click at [513, 128] on button "+ Add Note" at bounding box center [517, 136] width 57 height 19
type textarea "Sent back from review: Ref: 906043546 Require a letter of motivation from Dr. T…"
type textarea "CALLED DH; THABISA I CHECKED THE CTH AHEAD OF TIME AND SAW THAT NONE OF THE CLA…"
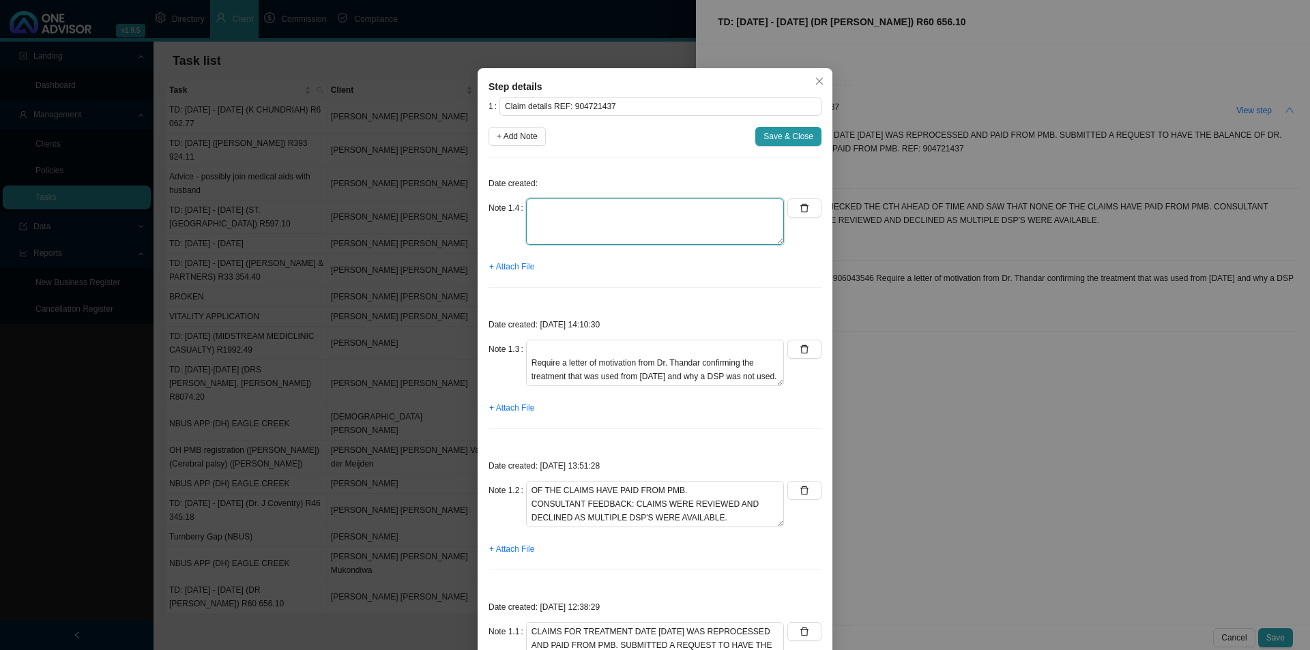
click at [567, 223] on textarea at bounding box center [655, 222] width 258 height 46
type textarea "[PERSON_NAME] @ Discovery"
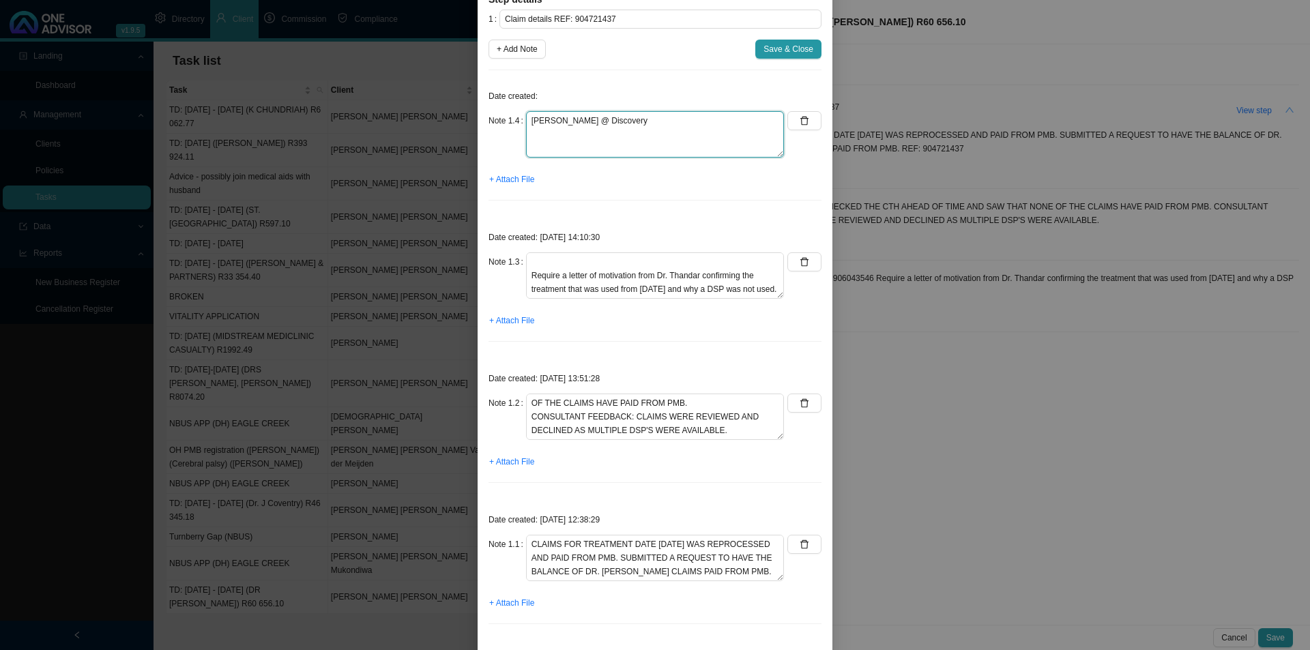
scroll to position [105, 0]
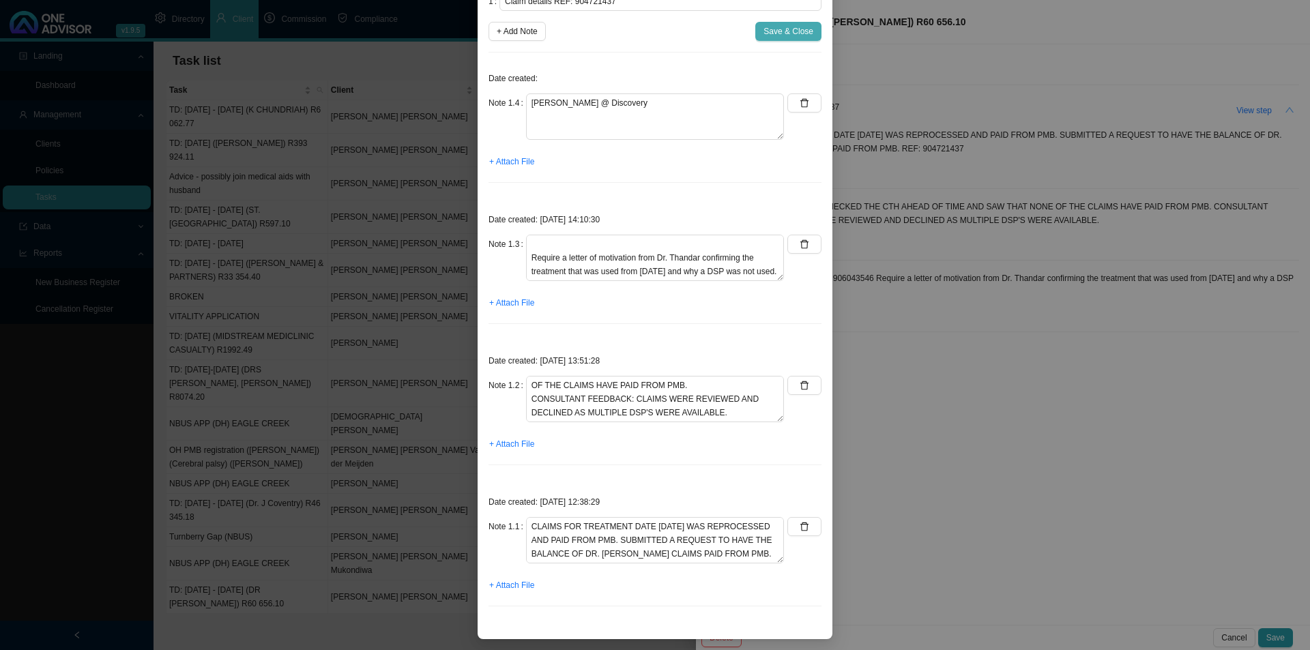
click at [767, 23] on button "Save & Close" at bounding box center [789, 31] width 66 height 19
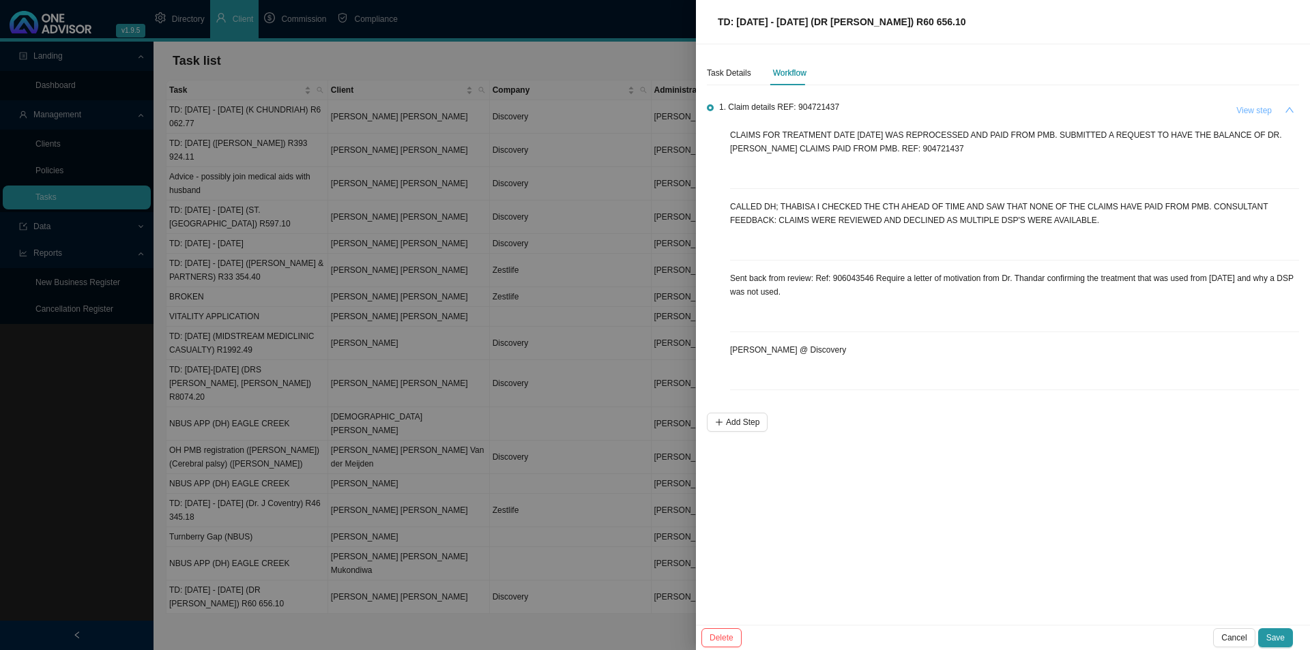
click at [1256, 102] on button "View step" at bounding box center [1254, 110] width 52 height 19
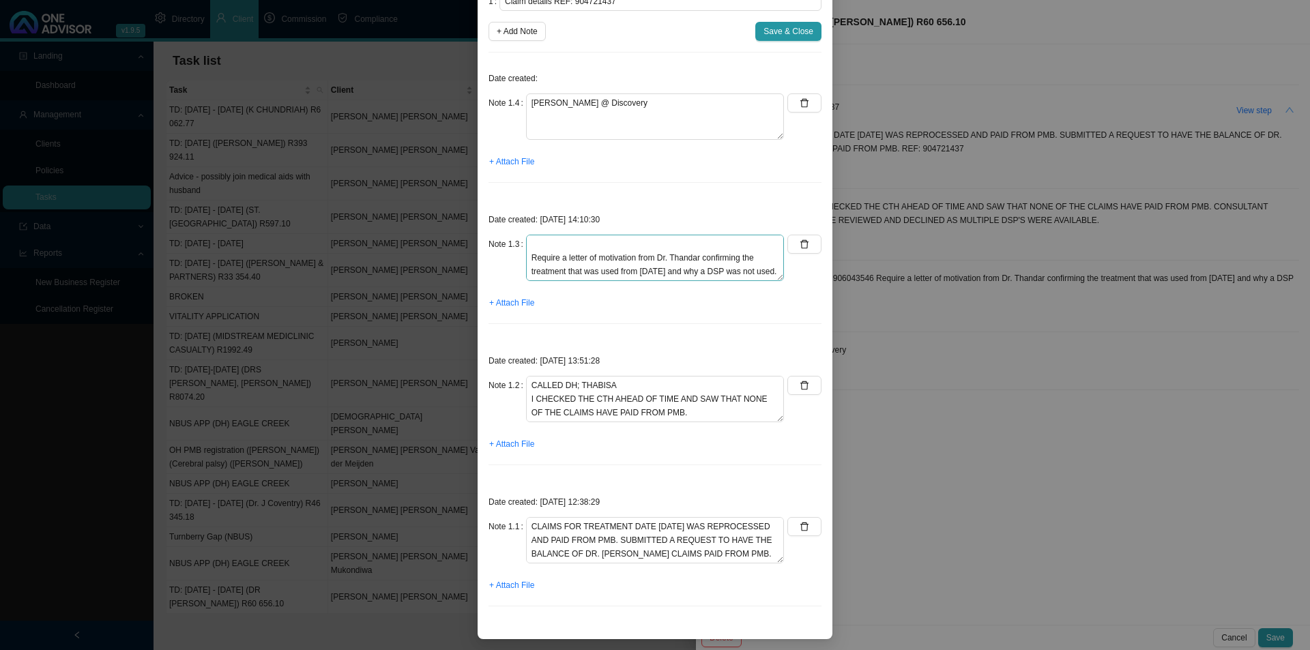
scroll to position [27, 0]
click at [611, 103] on textarea "[PERSON_NAME] @ Discovery" at bounding box center [655, 117] width 258 height 46
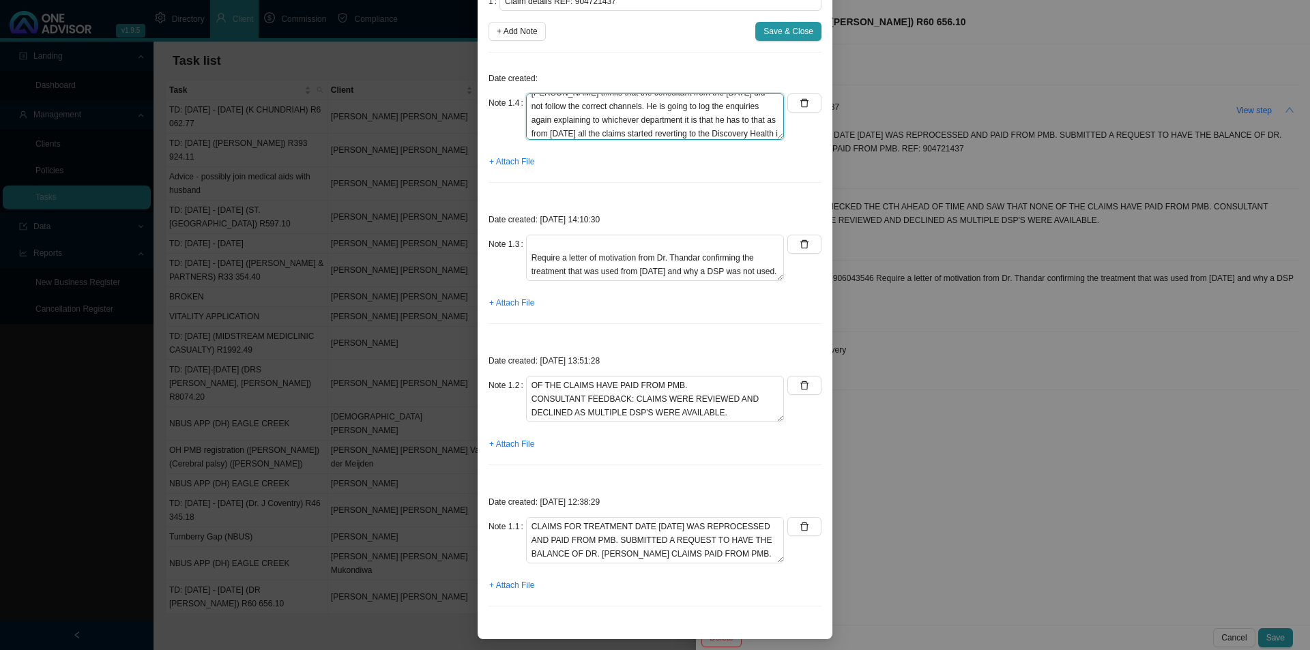
scroll to position [51, 0]
type textarea "[PERSON_NAME] @ Discovery Claims are still paying at the Discovery Health rate.…"
click at [761, 24] on button "Save & Close" at bounding box center [789, 31] width 66 height 19
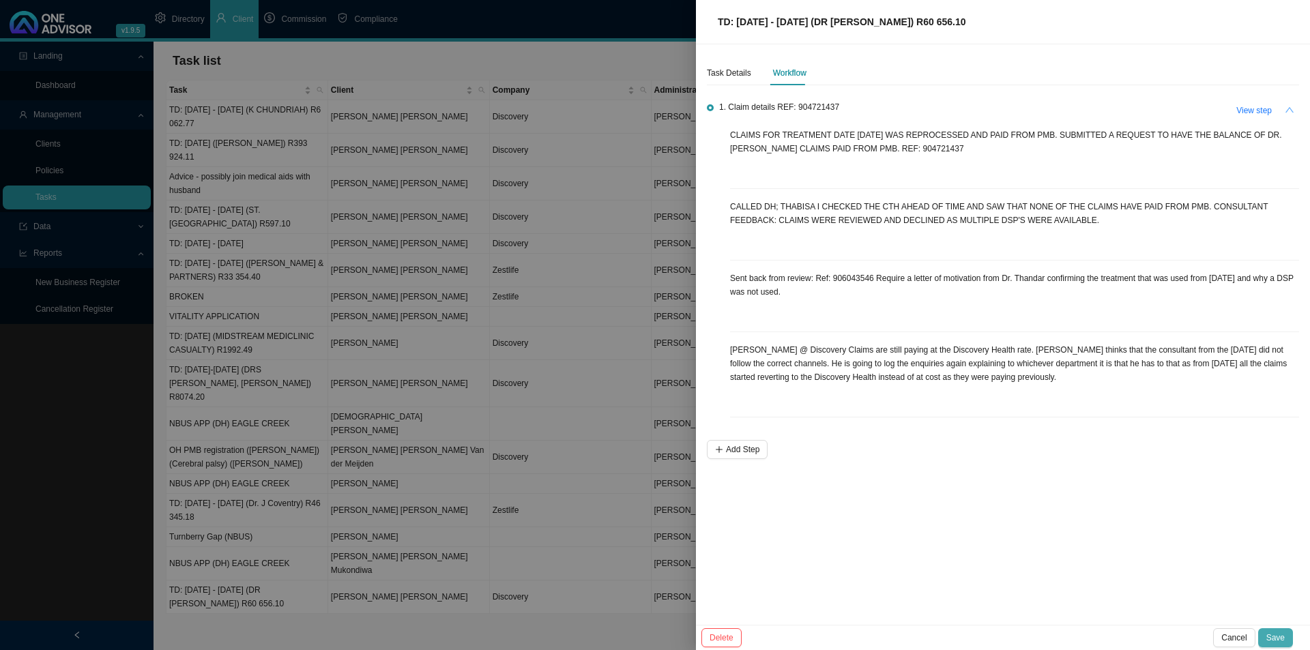
click at [1274, 631] on button "Save" at bounding box center [1276, 638] width 35 height 19
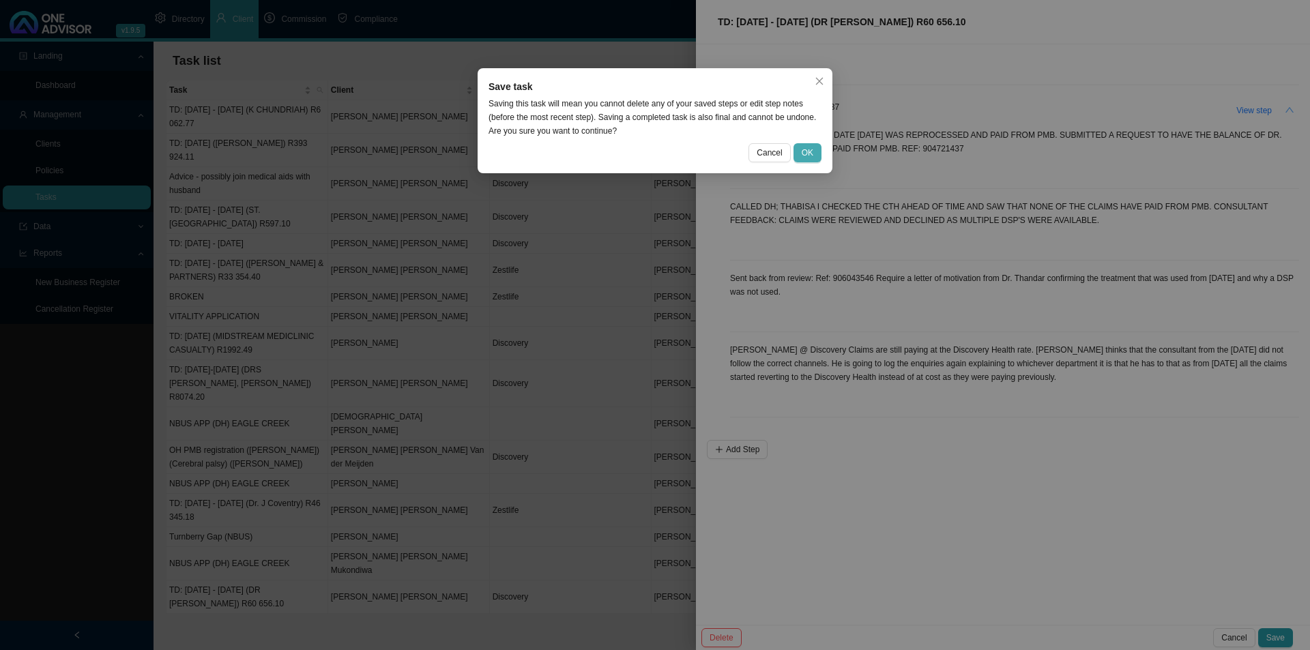
click at [809, 161] on button "OK" at bounding box center [808, 152] width 28 height 19
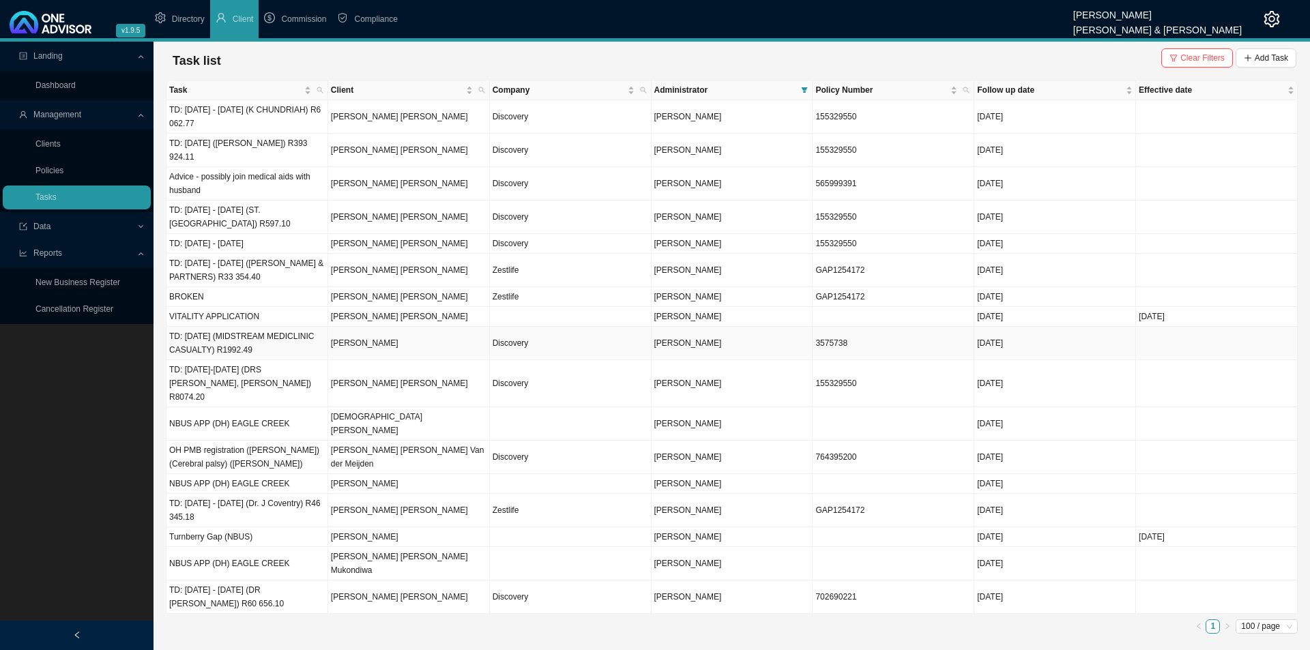
click at [273, 334] on td "TD: [DATE] (MIDSTREAM MEDICLINIC CASUALTY) R1992.49" at bounding box center [248, 343] width 162 height 33
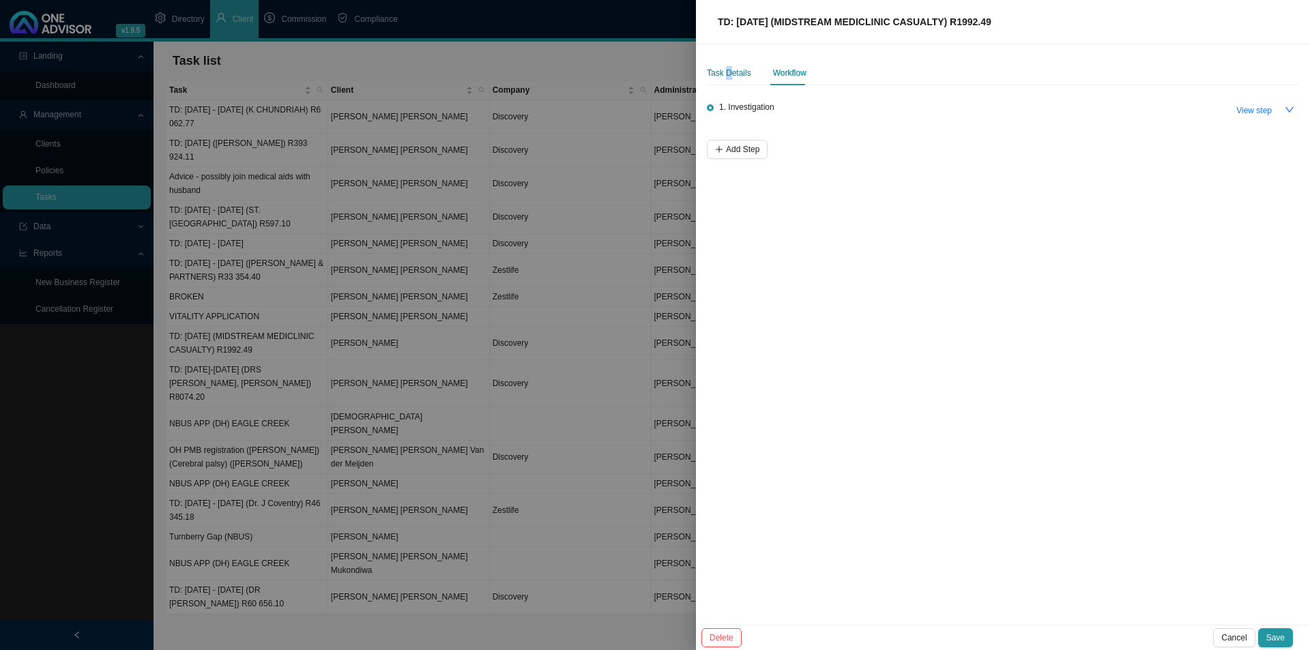
click at [728, 71] on div "Task Details" at bounding box center [729, 73] width 44 height 14
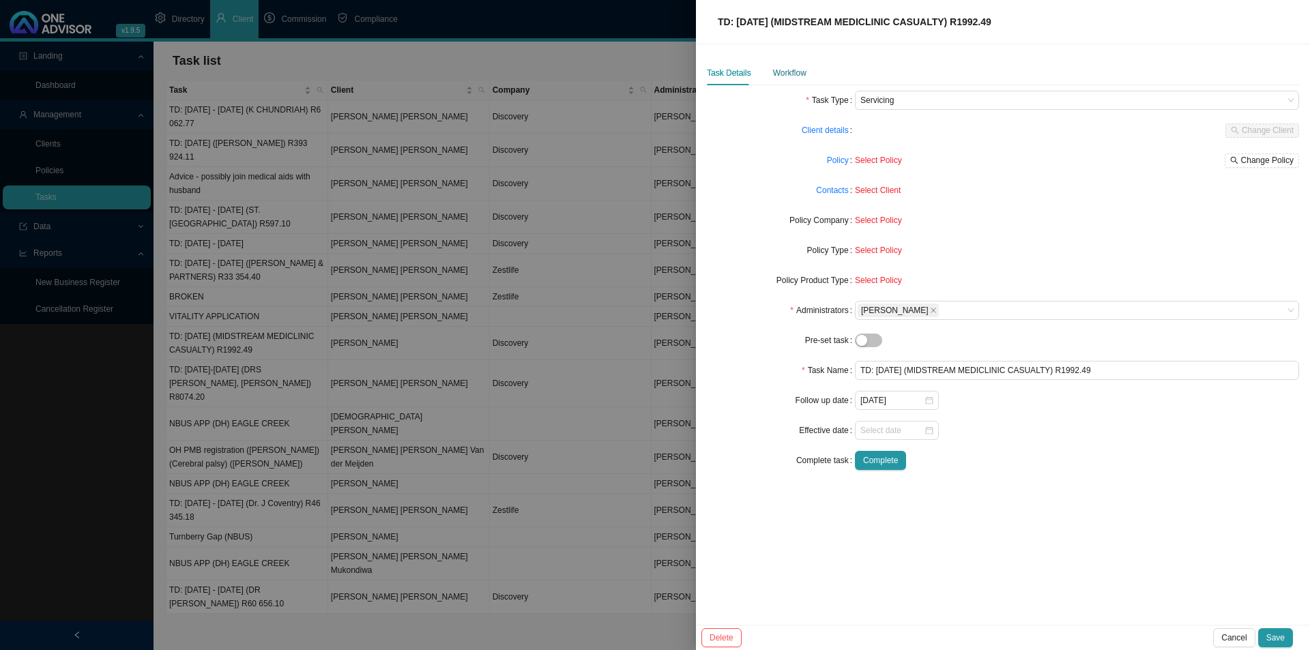
click at [789, 72] on div "Workflow" at bounding box center [789, 73] width 33 height 14
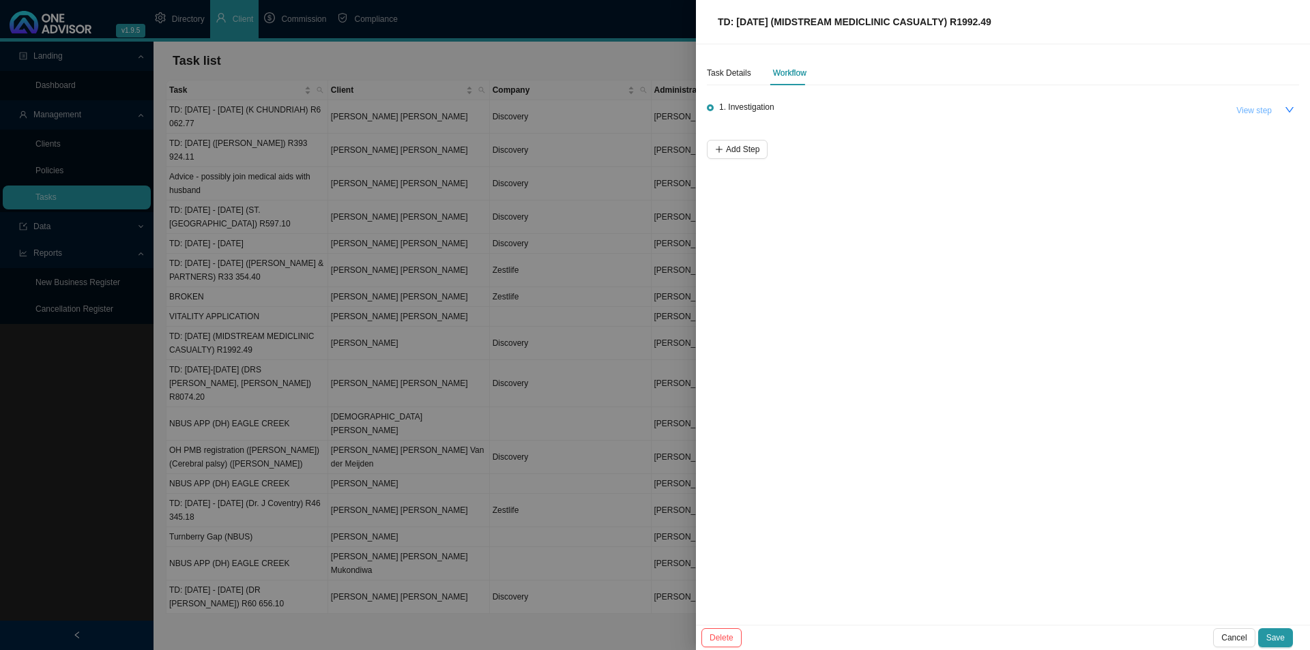
click at [1240, 111] on span "View step" at bounding box center [1254, 111] width 35 height 14
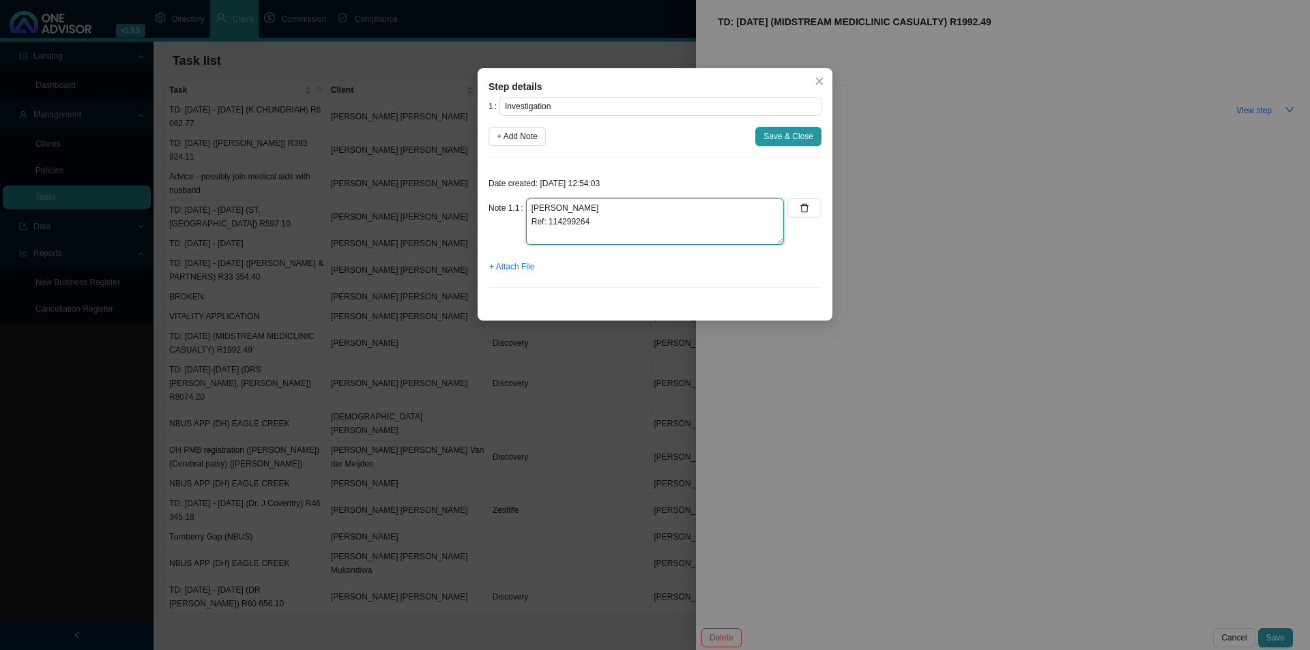
click at [557, 207] on textarea "[PERSON_NAME] Ref: 114299264" at bounding box center [655, 222] width 258 height 46
click at [562, 210] on textarea "[PERSON_NAME] Ref: 114299264" at bounding box center [655, 222] width 258 height 46
type textarea "[PERSON_NAME] Logged an enquiry to have the casualty claims loaded on the auth …"
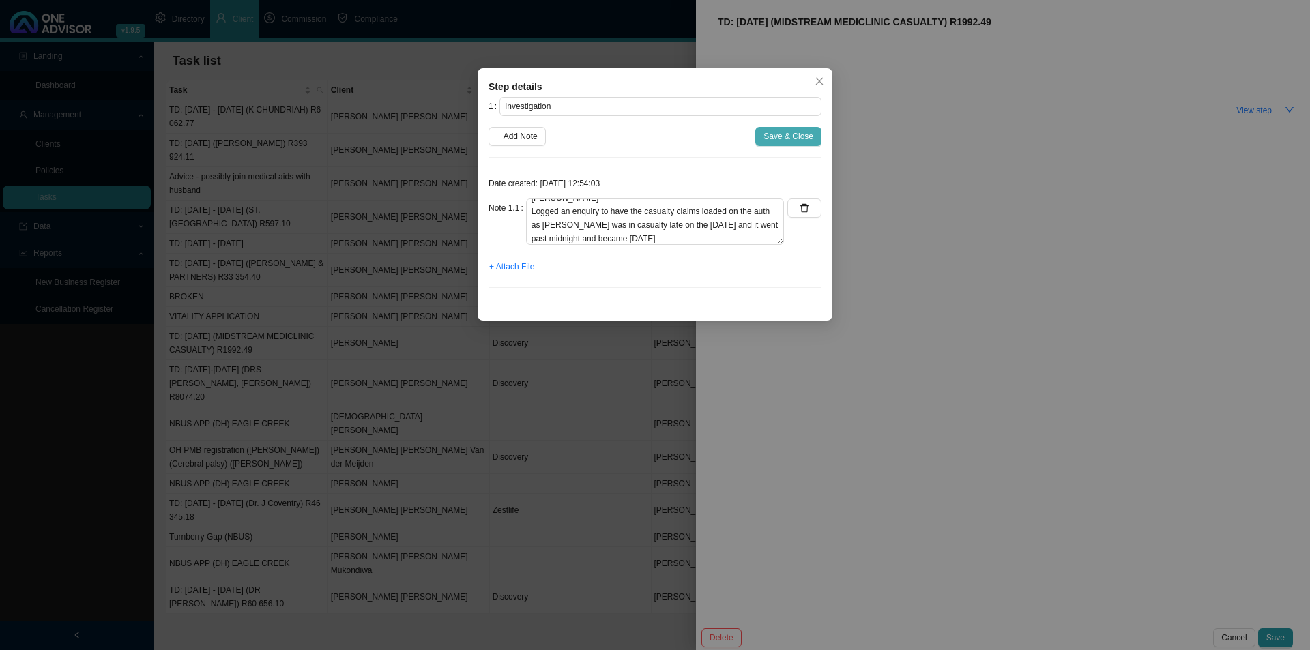
click at [788, 139] on span "Save & Close" at bounding box center [789, 137] width 50 height 14
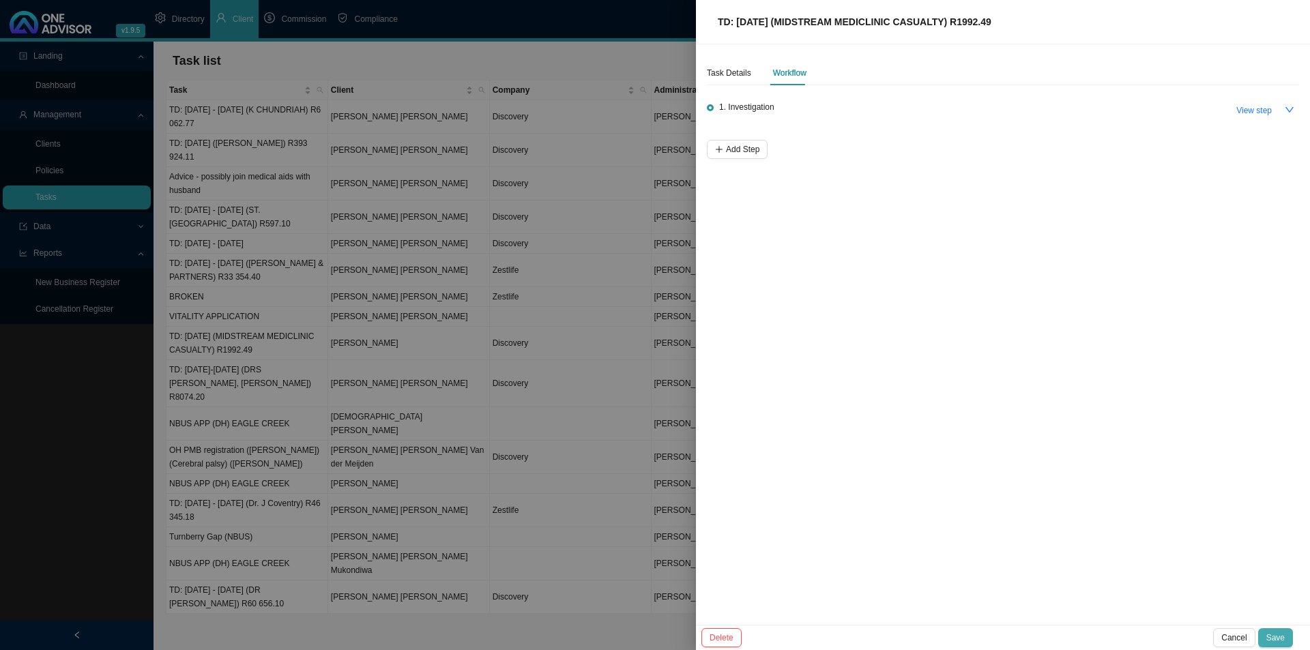
click at [1279, 633] on span "Save" at bounding box center [1276, 638] width 18 height 14
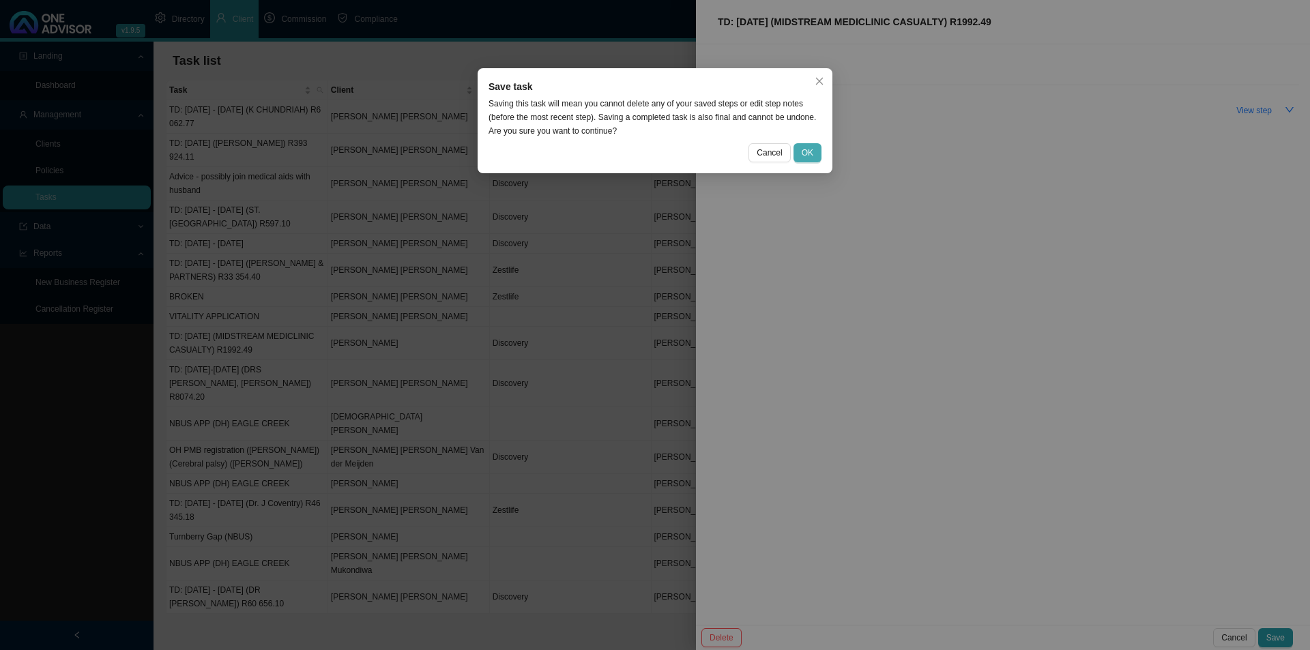
click at [809, 158] on span "OK" at bounding box center [808, 153] width 12 height 14
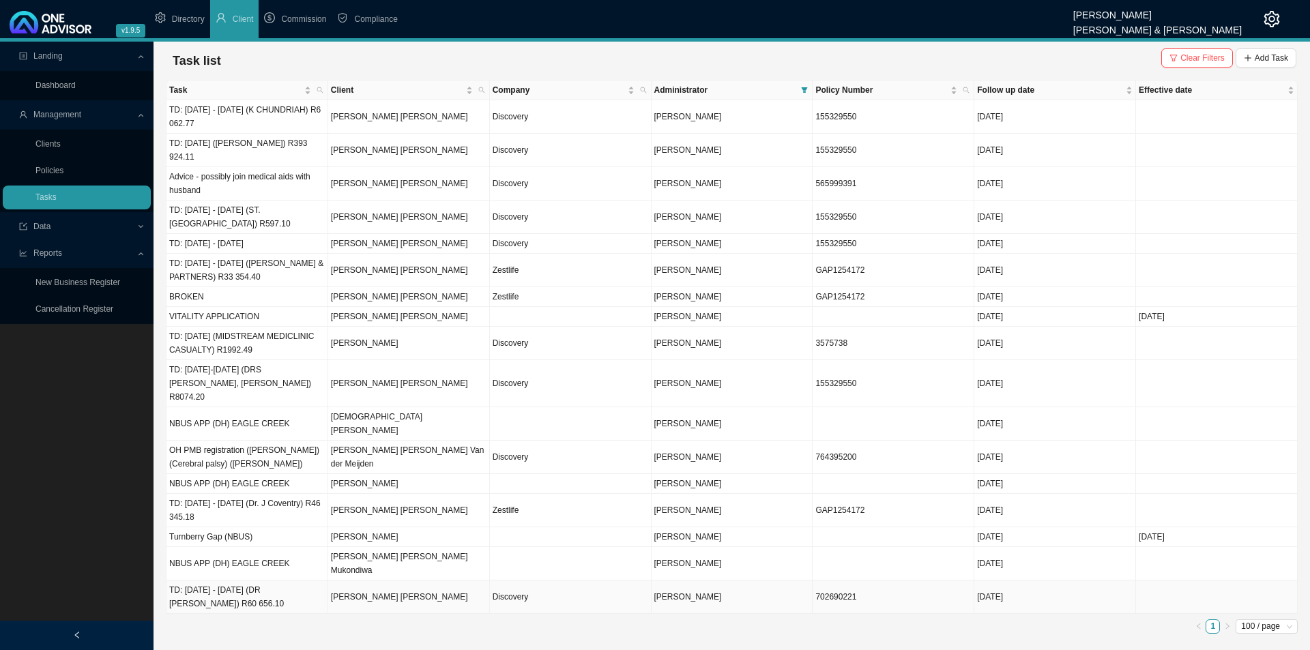
click at [264, 581] on td "TD: [DATE] - [DATE] (DR [PERSON_NAME]) R60 656.10" at bounding box center [248, 597] width 162 height 33
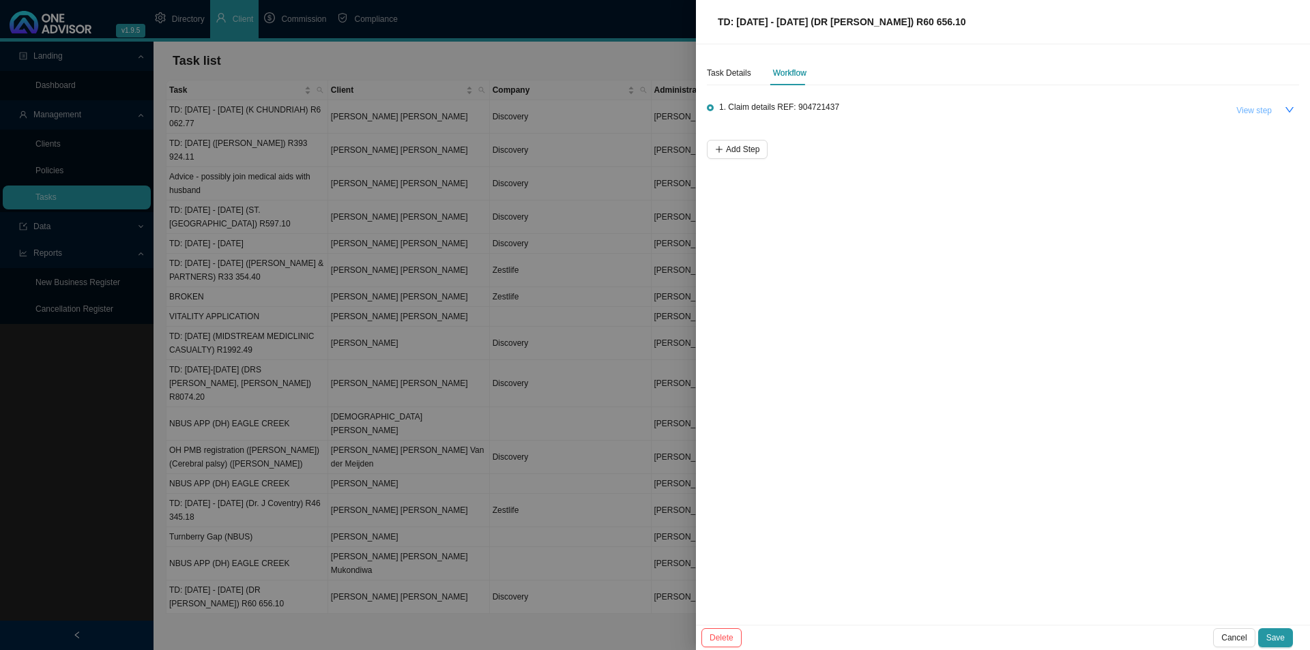
click at [1266, 108] on span "View step" at bounding box center [1254, 111] width 35 height 14
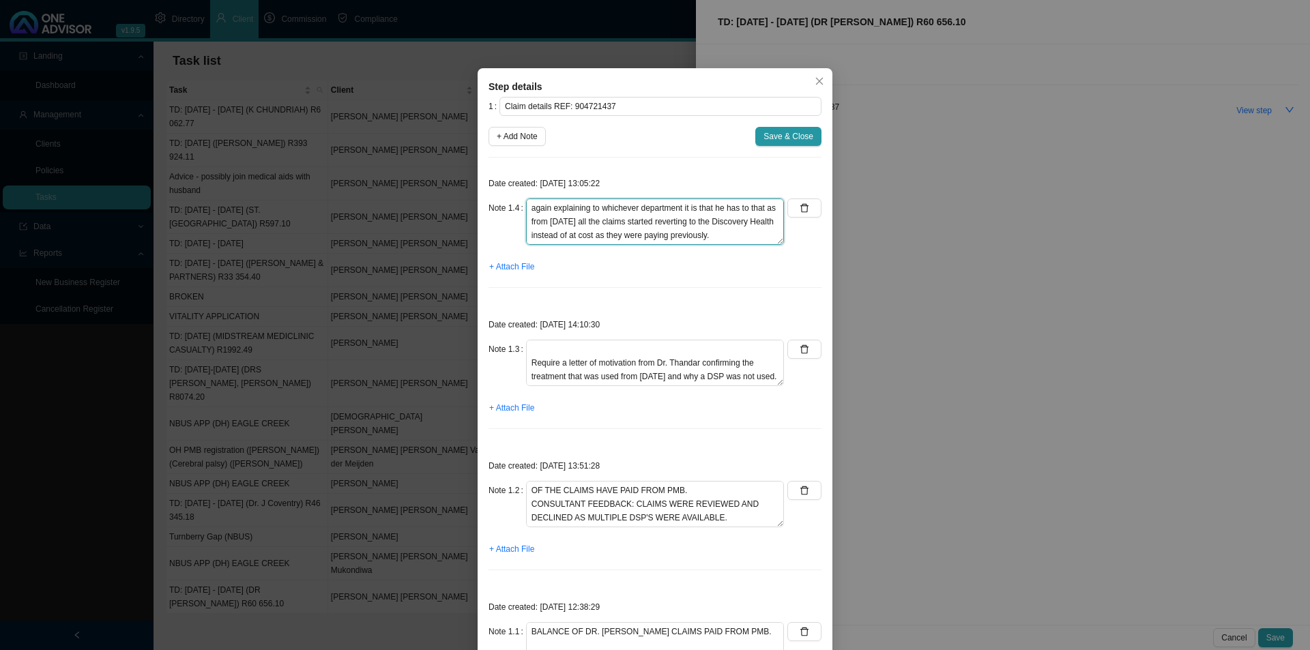
scroll to position [68, 0]
drag, startPoint x: 526, startPoint y: 220, endPoint x: 705, endPoint y: 240, distance: 180.6
click at [705, 240] on textarea "[PERSON_NAME] @ Discovery Claims are still paying at the Discovery Health rate.…" at bounding box center [655, 222] width 258 height 46
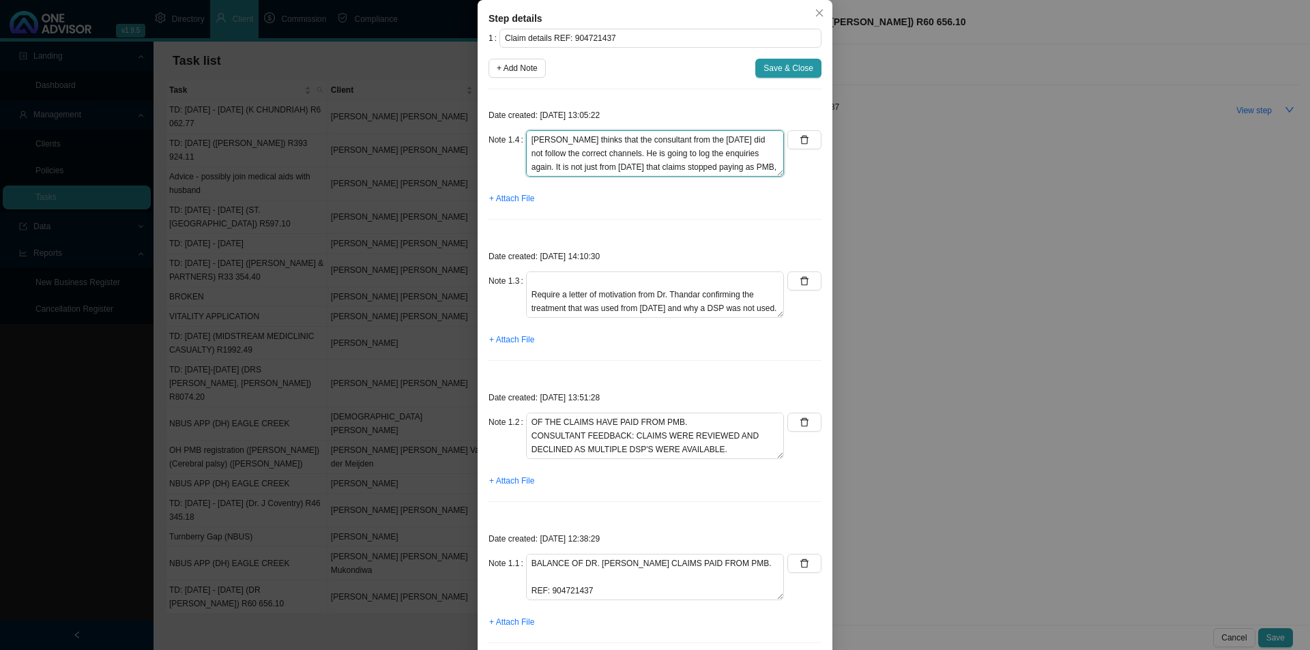
scroll to position [38, 0]
type textarea "[PERSON_NAME] @ Discovery Claims are still paying at the Discovery Health rate.…"
drag, startPoint x: 777, startPoint y: 69, endPoint x: 777, endPoint y: 77, distance: 8.2
click at [777, 77] on button "Save & Close" at bounding box center [789, 68] width 66 height 19
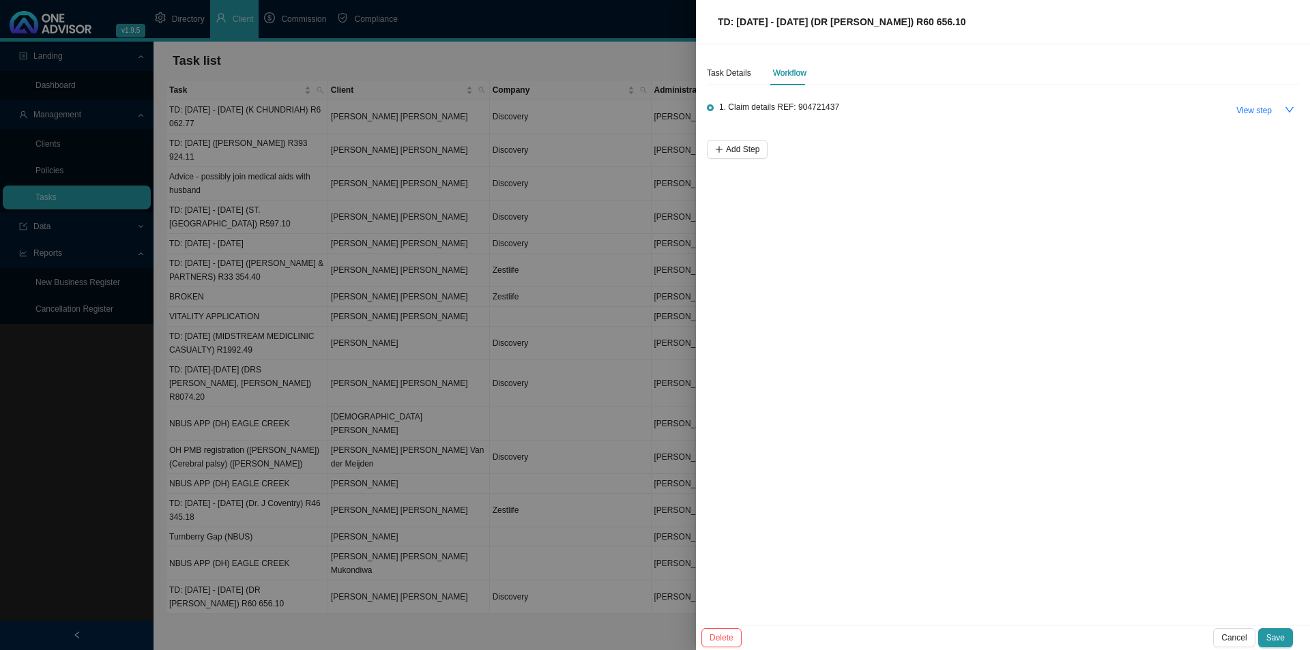
click at [1280, 627] on div "Delete Cancel Save" at bounding box center [1003, 637] width 614 height 25
click at [1280, 638] on span "Save" at bounding box center [1276, 638] width 18 height 14
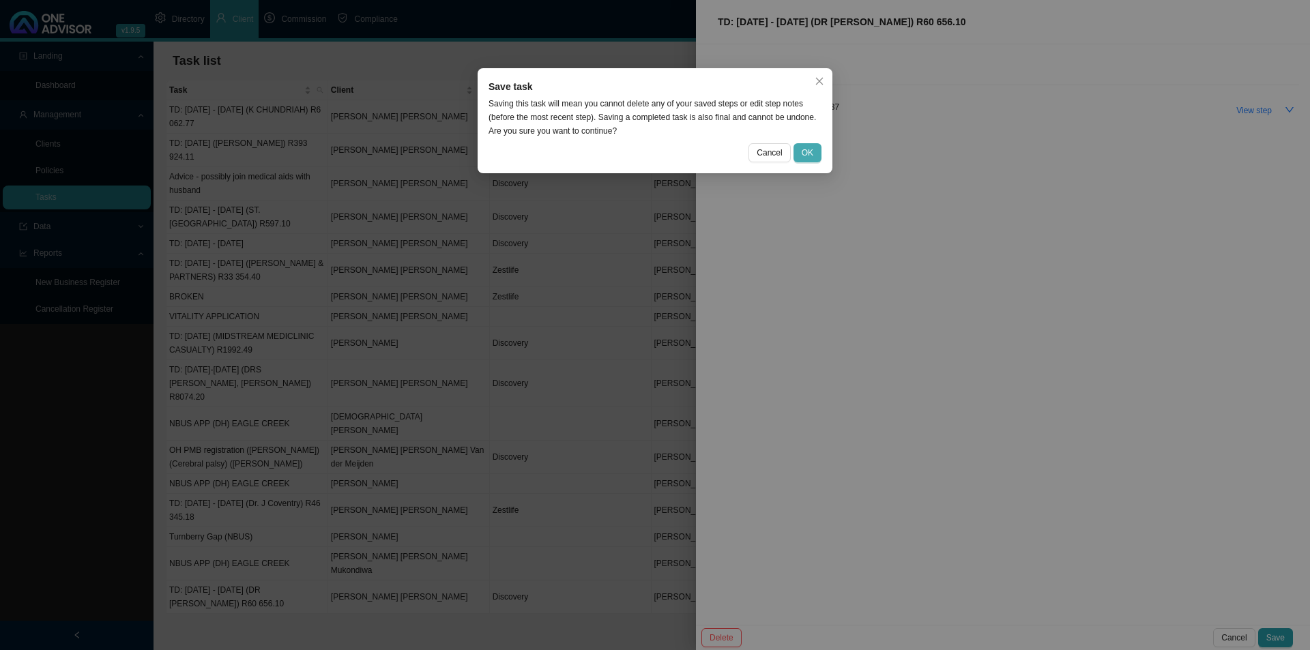
click at [803, 149] on button "OK" at bounding box center [808, 152] width 28 height 19
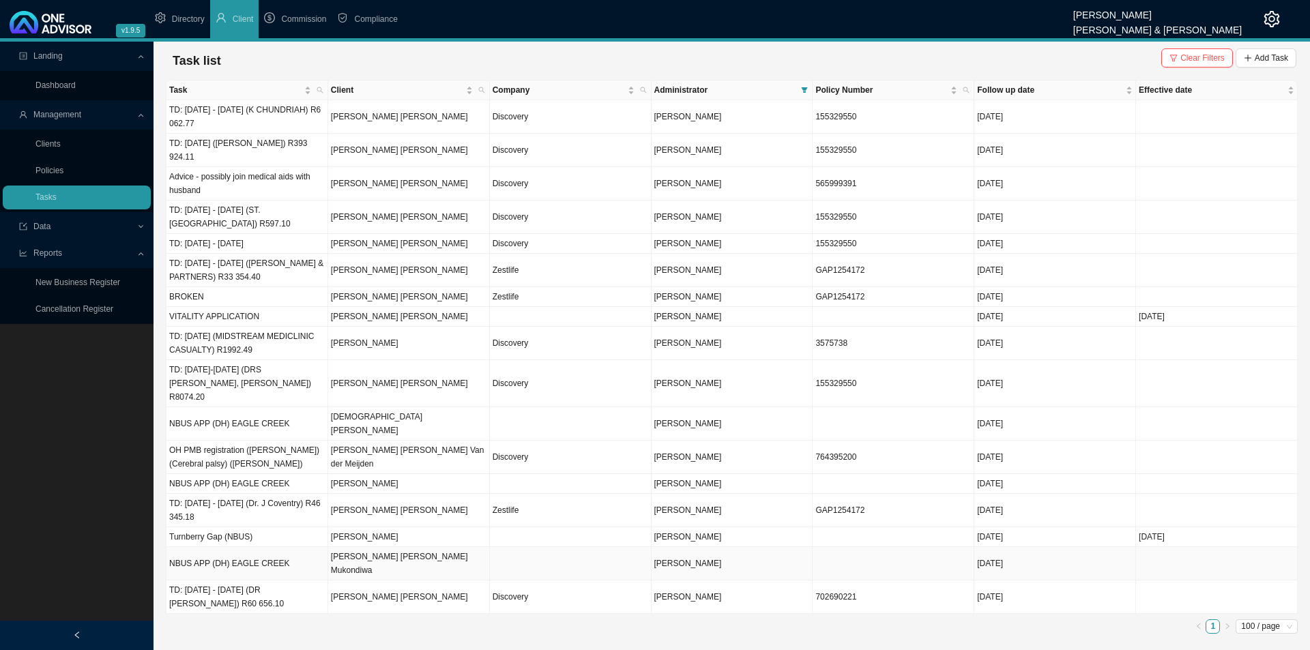
drag, startPoint x: 412, startPoint y: 515, endPoint x: 413, endPoint y: 414, distance: 101.7
click at [417, 440] on tbody "TD: [DATE] - [DATE] (K CHUNDRIAH) R6 062.77 [PERSON_NAME] [PERSON_NAME] Discove…" at bounding box center [733, 357] width 1132 height 514
drag, startPoint x: 291, startPoint y: 602, endPoint x: 323, endPoint y: 601, distance: 31.4
click at [291, 603] on main "Landing Dashboard Management Clients Policies Tasks Data Reports New Business R…" at bounding box center [655, 346] width 1310 height 609
click at [423, 147] on td "[PERSON_NAME] [PERSON_NAME]" at bounding box center [409, 150] width 162 height 33
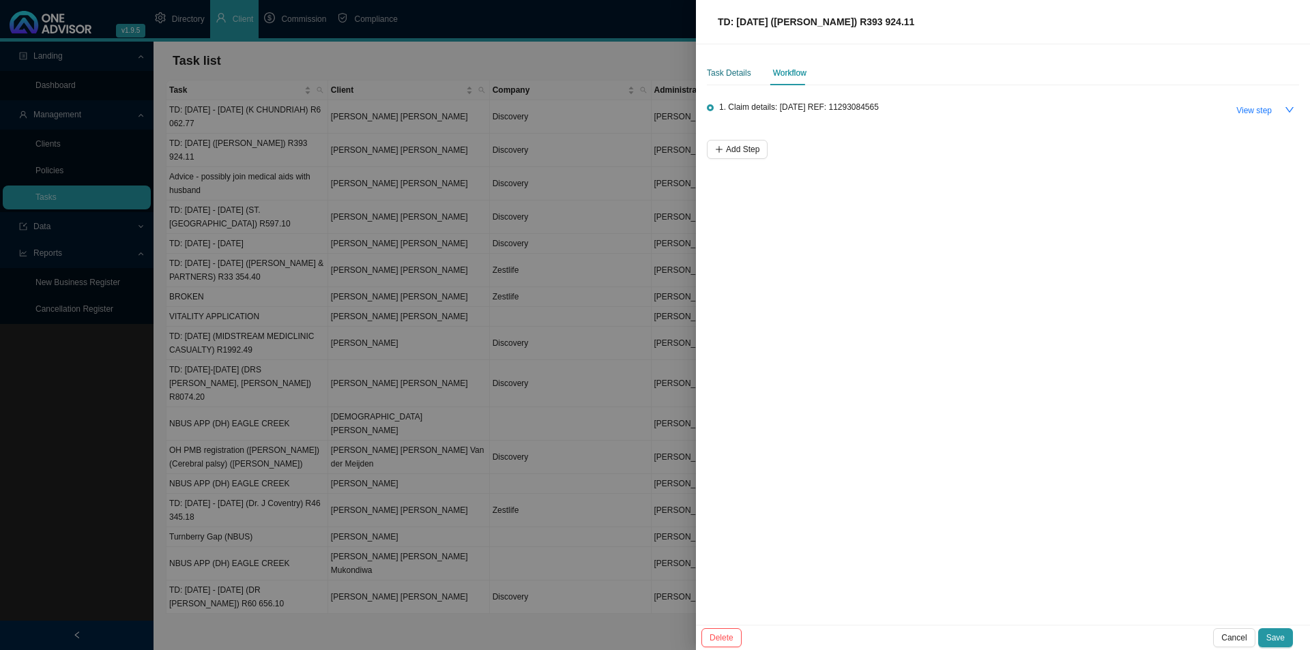
click at [731, 76] on div "Task Details" at bounding box center [729, 73] width 44 height 14
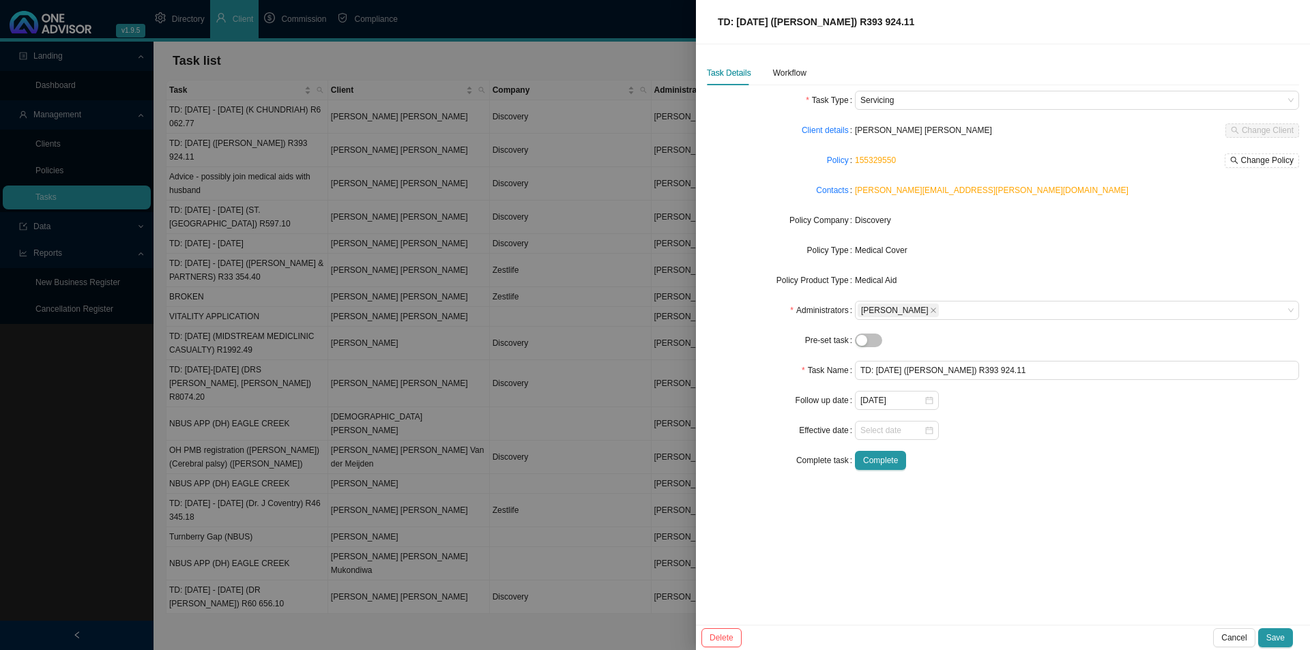
click at [1243, 628] on div "Delete Cancel Save" at bounding box center [1003, 637] width 614 height 25
click at [1247, 644] on span "Cancel" at bounding box center [1234, 638] width 25 height 14
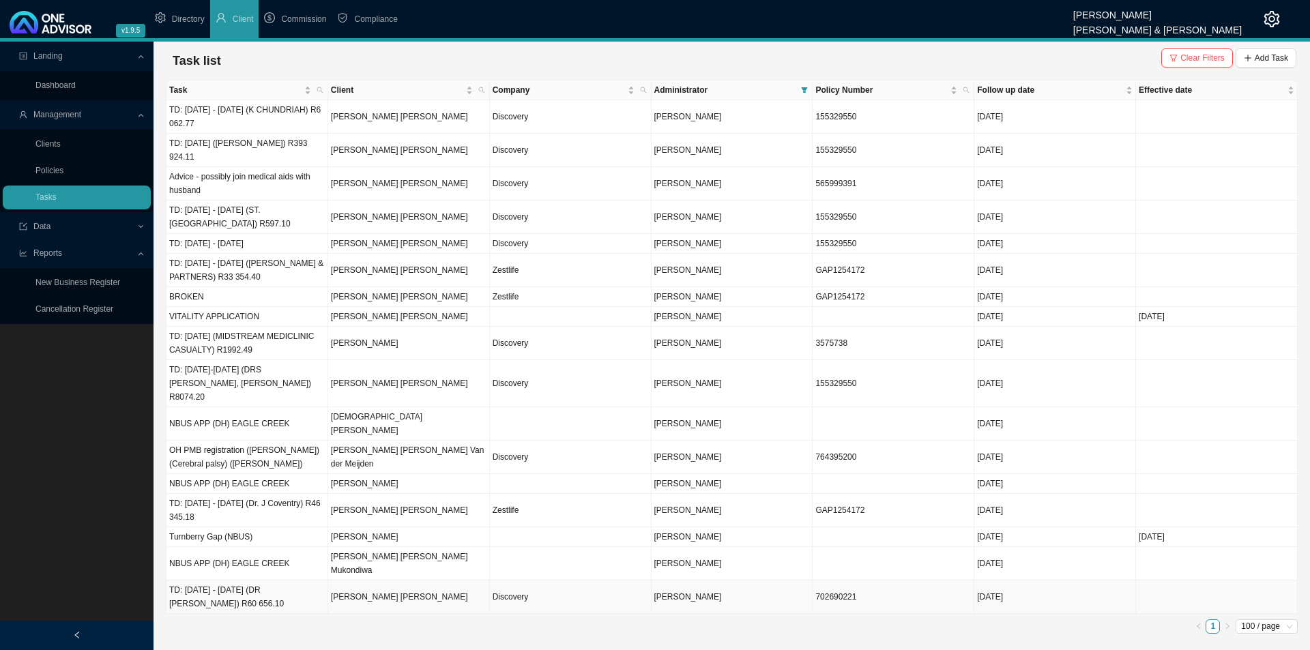
click at [261, 581] on td "TD: [DATE] - [DATE] (DR [PERSON_NAME]) R60 656.10" at bounding box center [248, 597] width 162 height 33
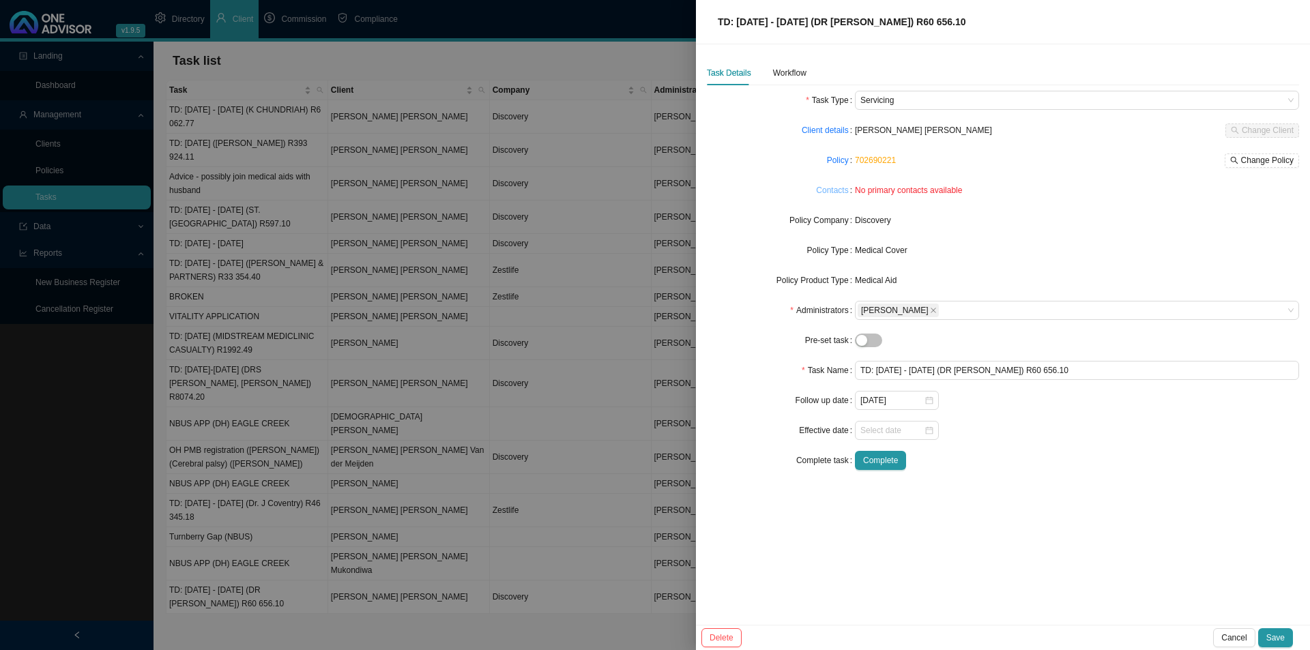
click at [836, 194] on link "Contacts" at bounding box center [832, 191] width 32 height 14
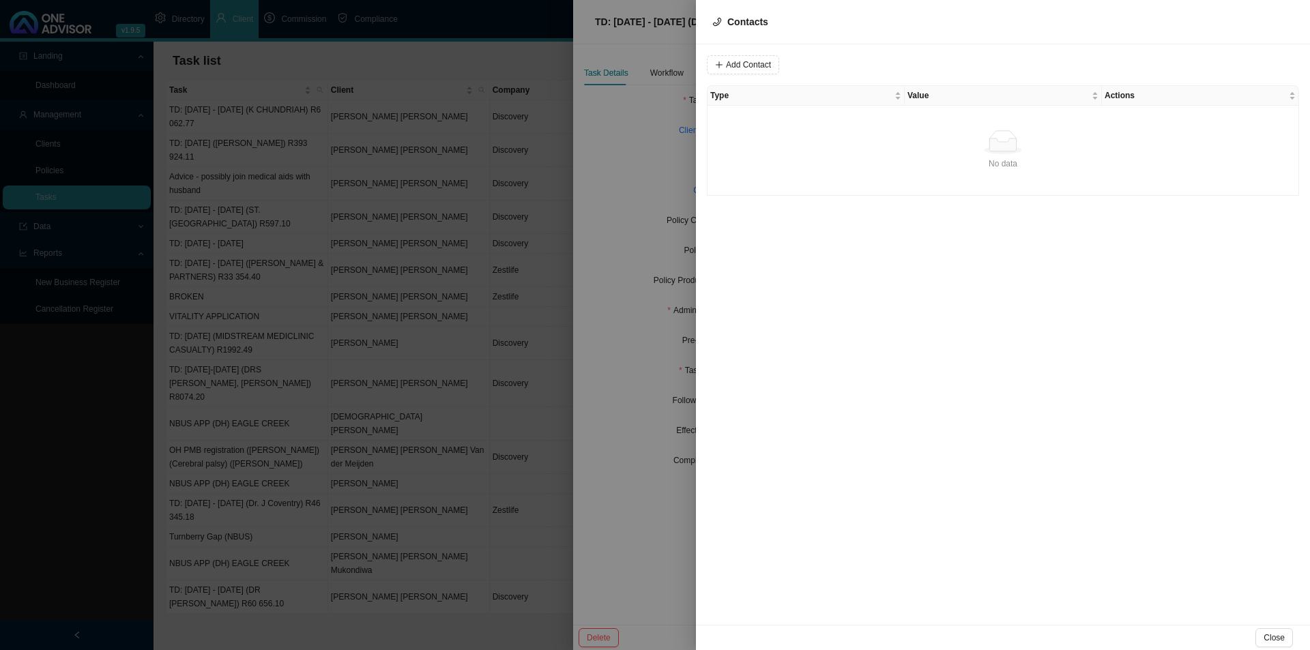
click at [607, 222] on div at bounding box center [655, 325] width 1310 height 650
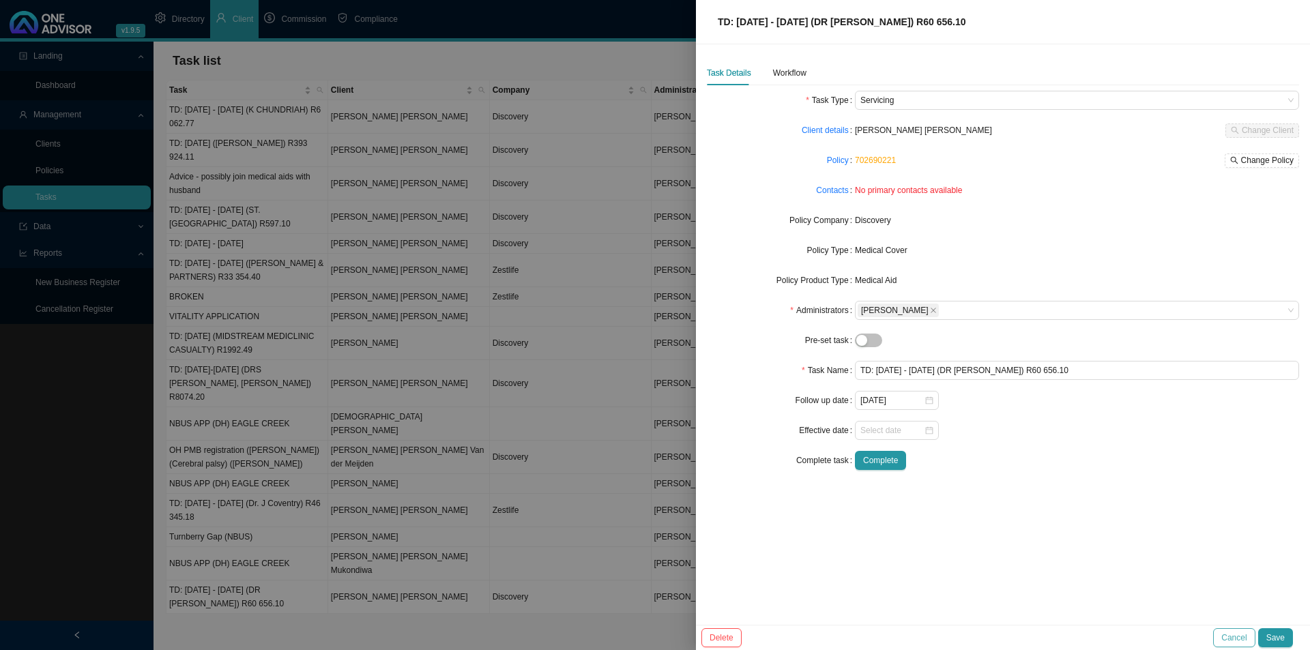
click at [1242, 640] on span "Cancel" at bounding box center [1234, 638] width 25 height 14
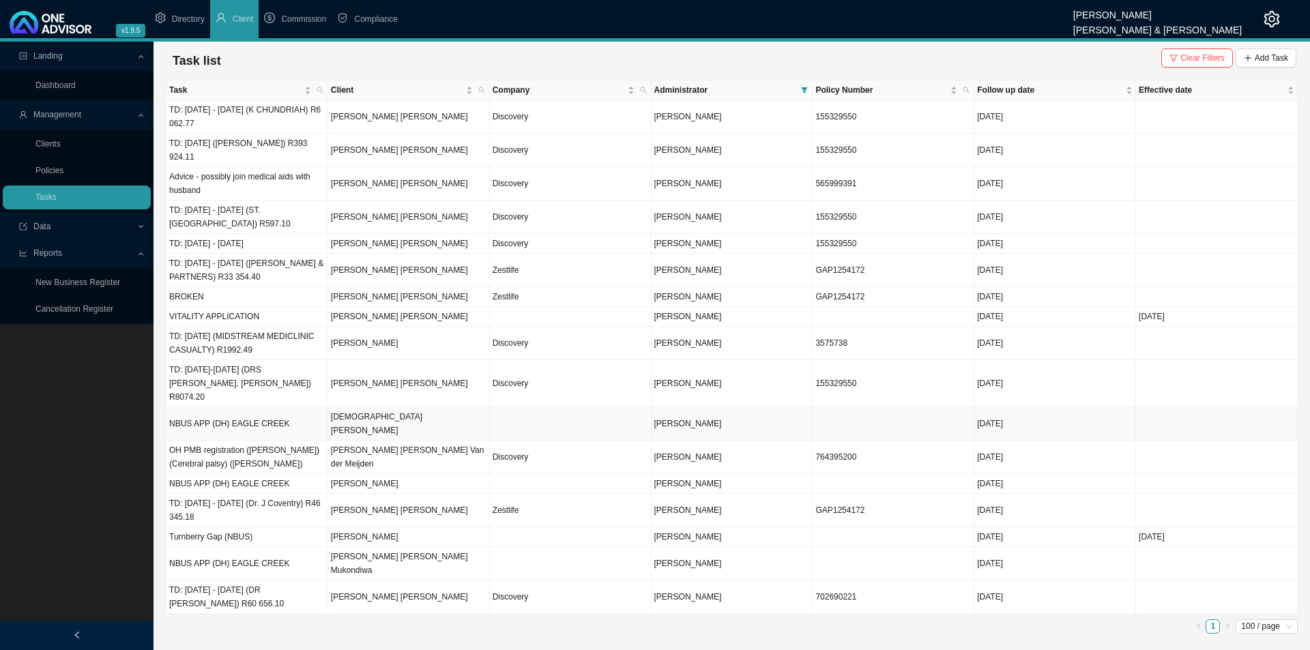
click at [233, 407] on td "NBUS APP (DH) EAGLE CREEK" at bounding box center [248, 423] width 162 height 33
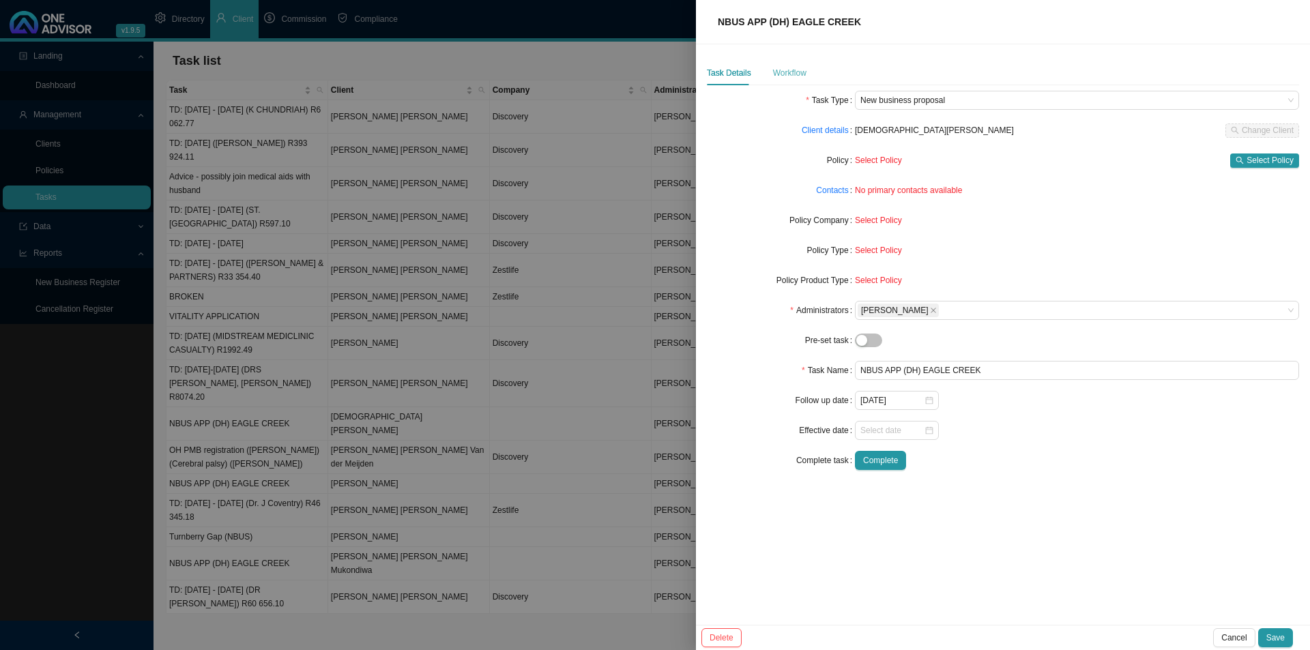
click at [786, 83] on div "Workflow" at bounding box center [789, 73] width 33 height 25
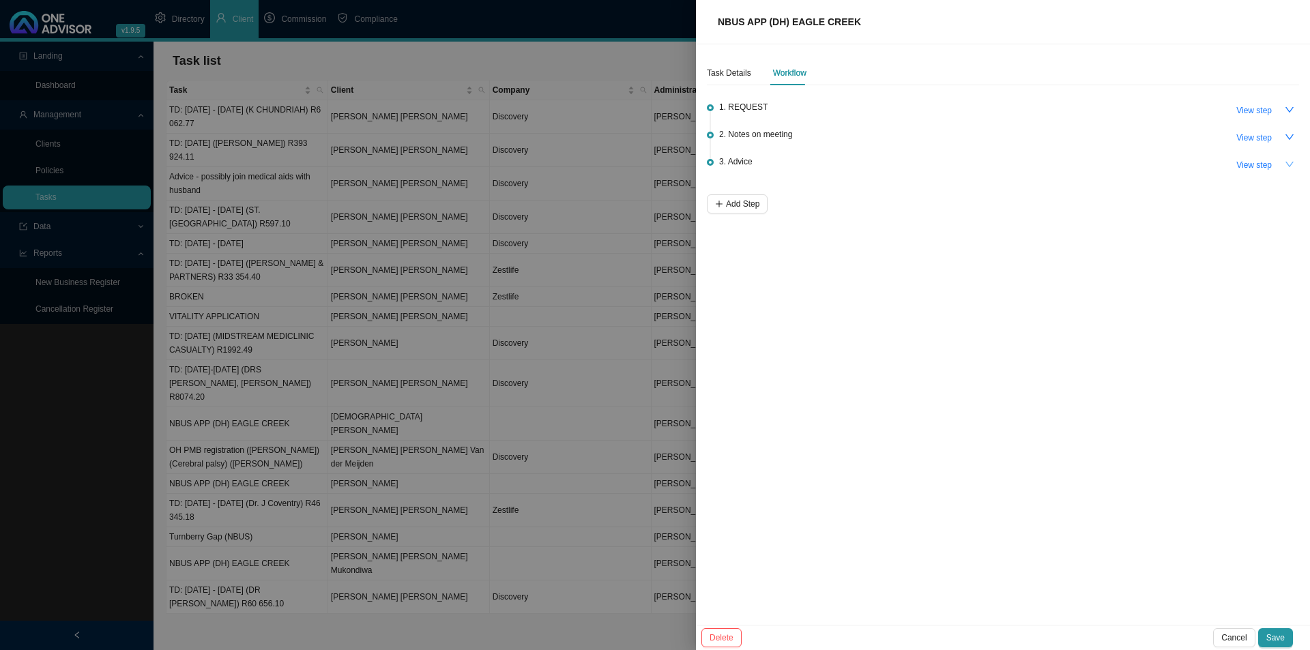
click at [1289, 162] on icon "down" at bounding box center [1290, 165] width 10 height 10
click at [1289, 166] on icon "up" at bounding box center [1290, 165] width 10 height 10
click at [549, 533] on div at bounding box center [655, 325] width 1310 height 650
